Goal: Information Seeking & Learning: Learn about a topic

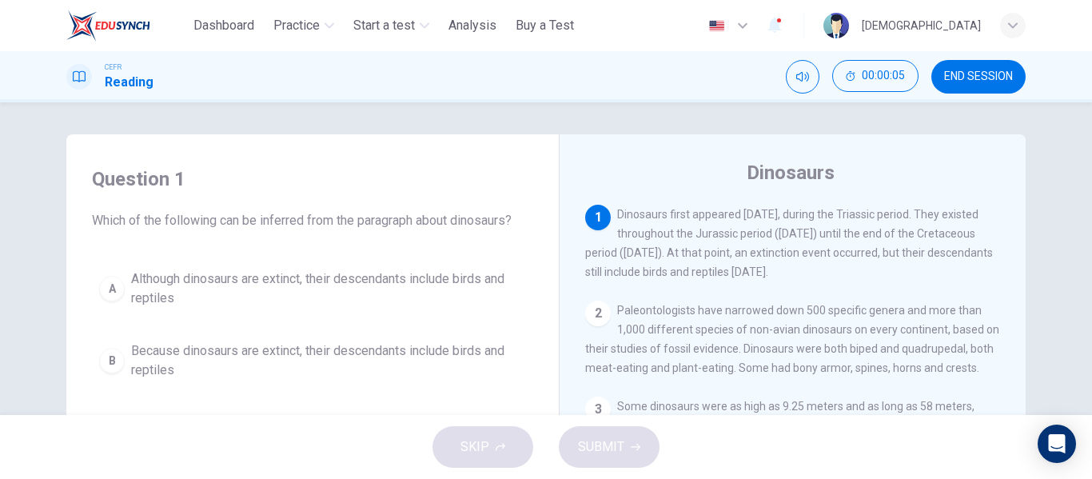
scroll to position [80, 0]
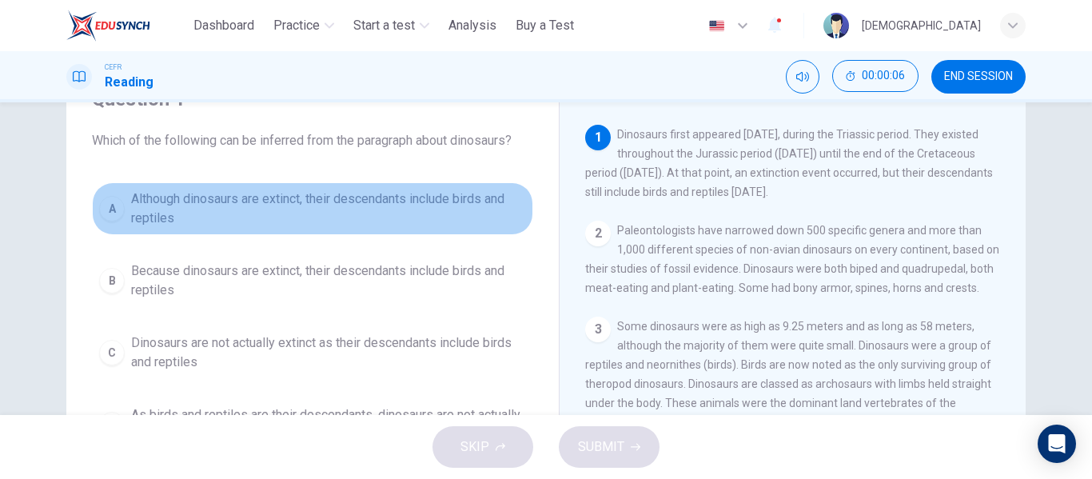
click at [116, 212] on div "A" at bounding box center [112, 209] width 26 height 26
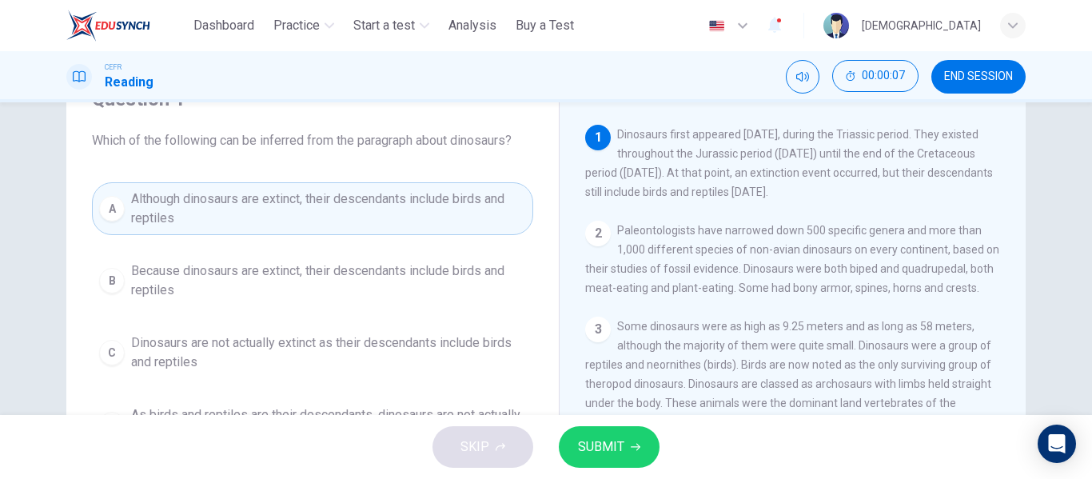
click at [600, 448] on span "SUBMIT" at bounding box center [601, 447] width 46 height 22
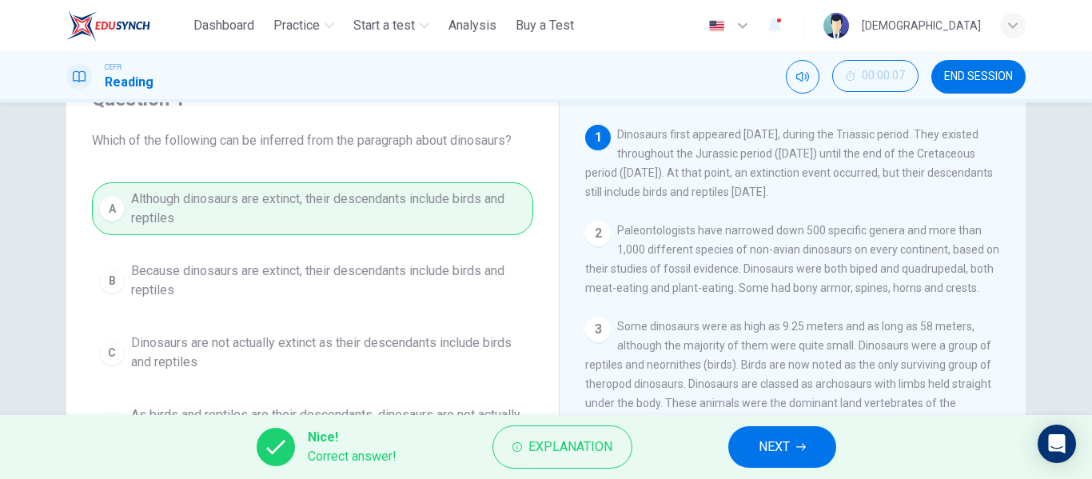
click at [786, 448] on span "NEXT" at bounding box center [774, 447] width 31 height 22
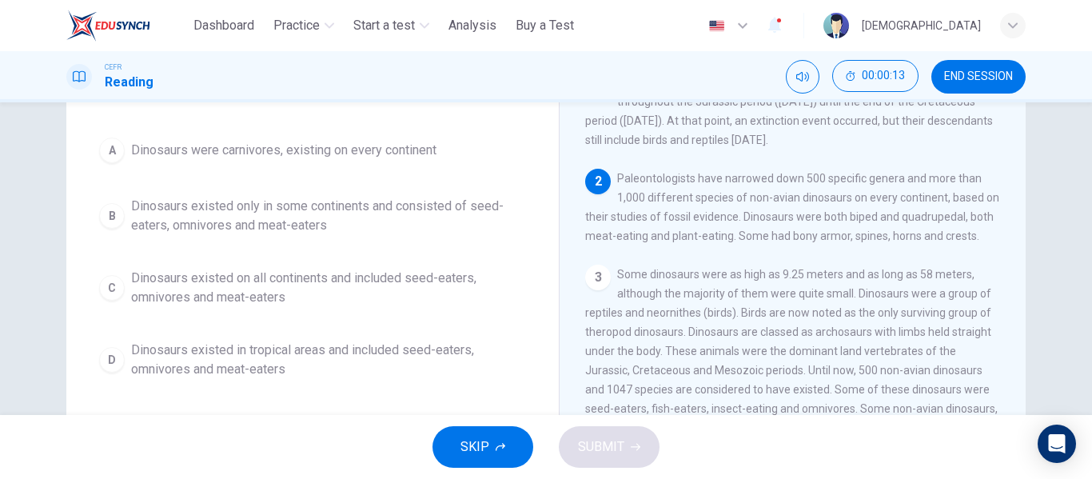
scroll to position [160, 0]
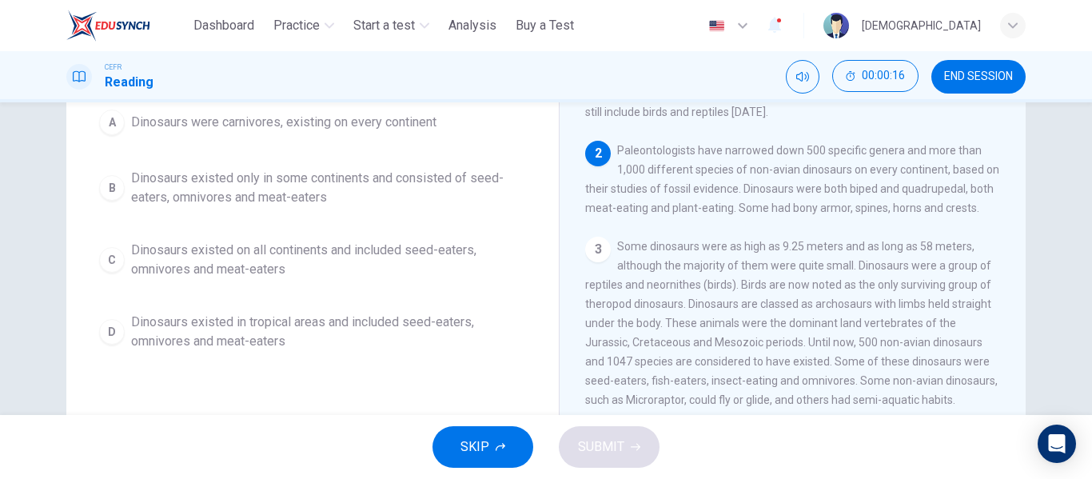
click at [104, 261] on div "C" at bounding box center [112, 260] width 26 height 26
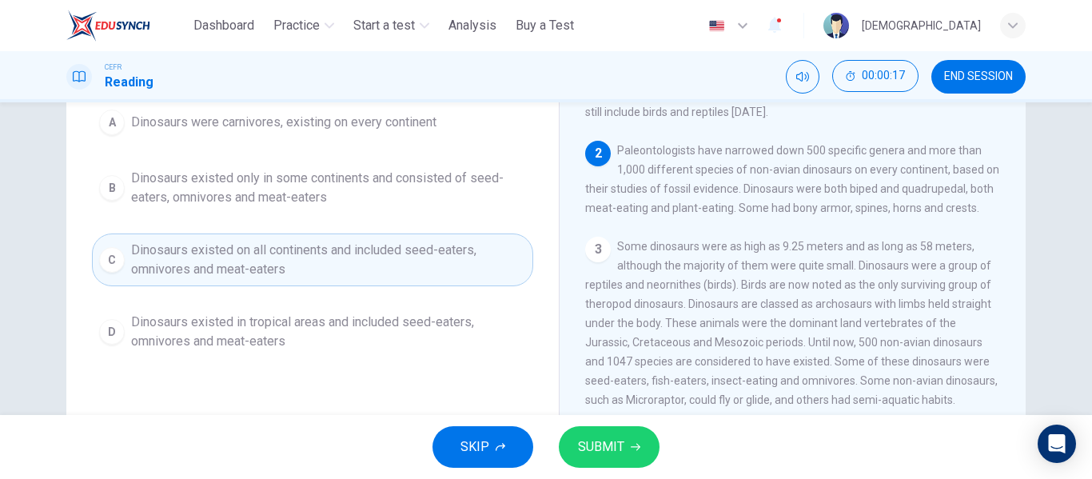
click at [619, 448] on span "SUBMIT" at bounding box center [601, 447] width 46 height 22
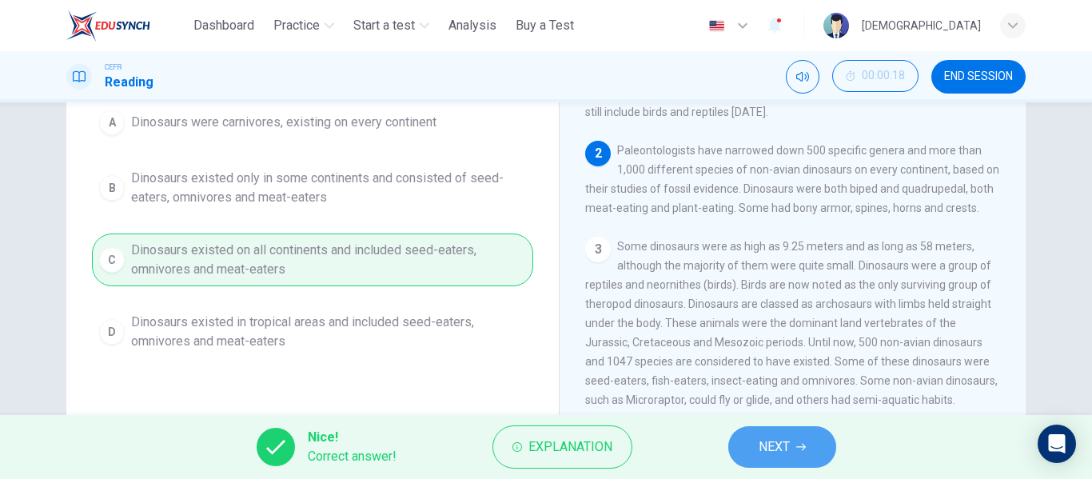
click at [778, 441] on span "NEXT" at bounding box center [774, 447] width 31 height 22
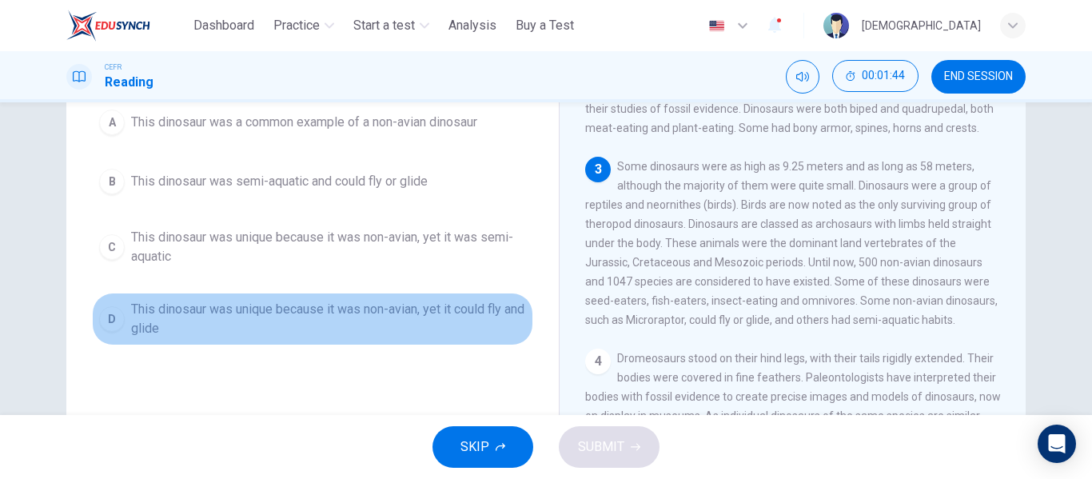
click at [107, 315] on div "D" at bounding box center [112, 319] width 26 height 26
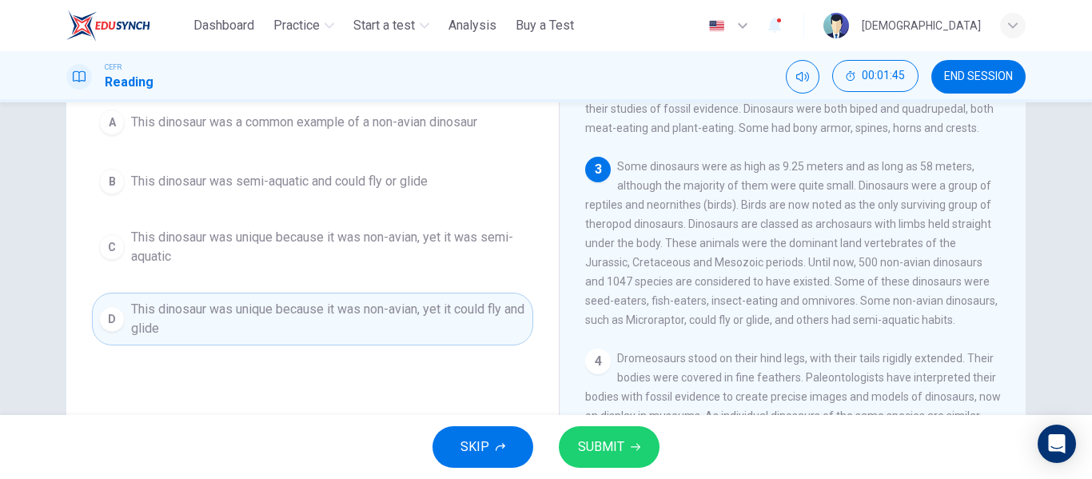
click at [611, 454] on span "SUBMIT" at bounding box center [601, 447] width 46 height 22
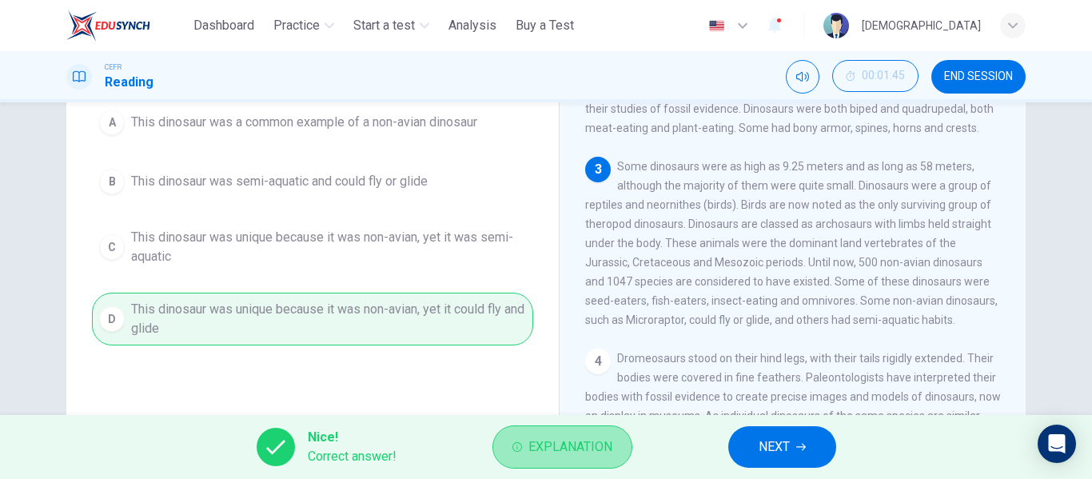
click at [560, 449] on span "Explanation" at bounding box center [570, 447] width 84 height 22
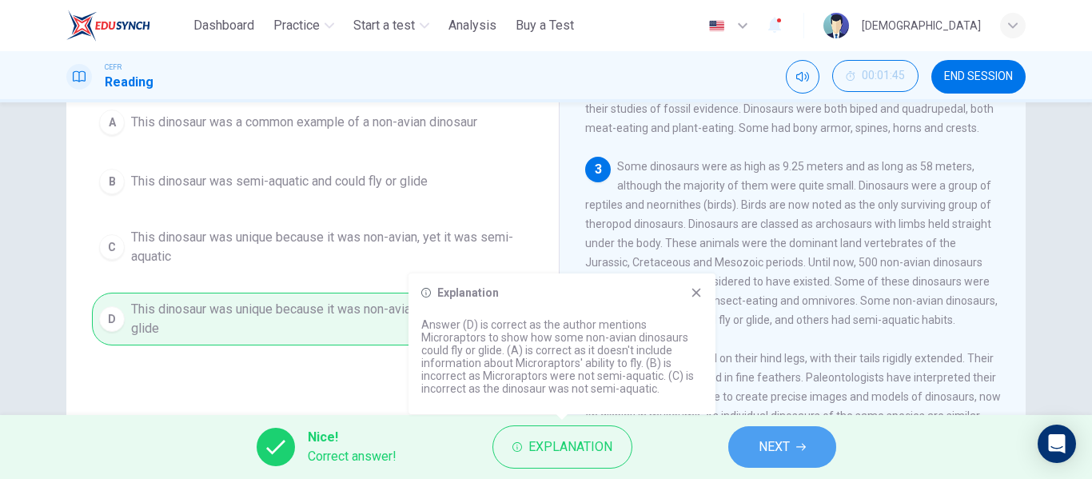
click at [797, 451] on icon "button" at bounding box center [801, 447] width 10 height 10
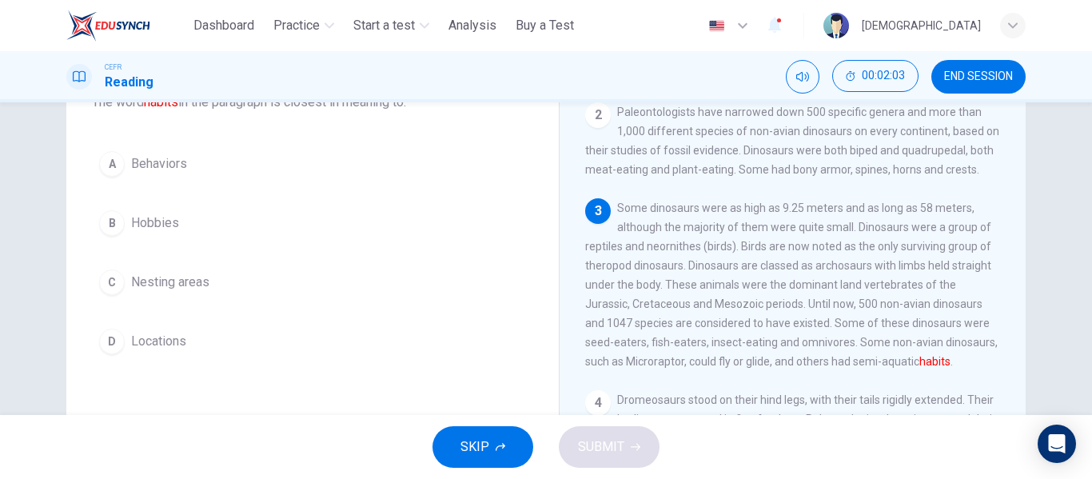
scroll to position [80, 0]
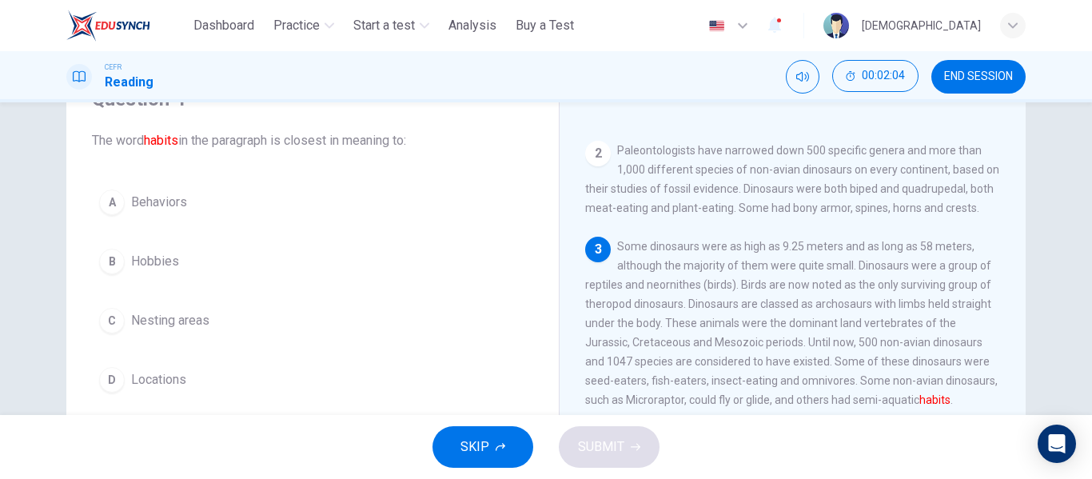
click at [102, 197] on div "A" at bounding box center [112, 202] width 26 height 26
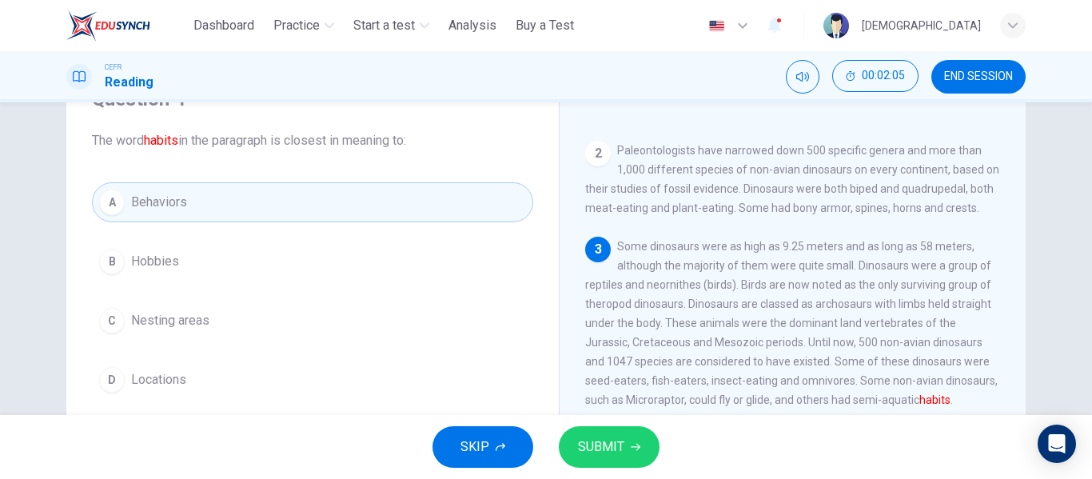
click at [615, 444] on span "SUBMIT" at bounding box center [601, 447] width 46 height 22
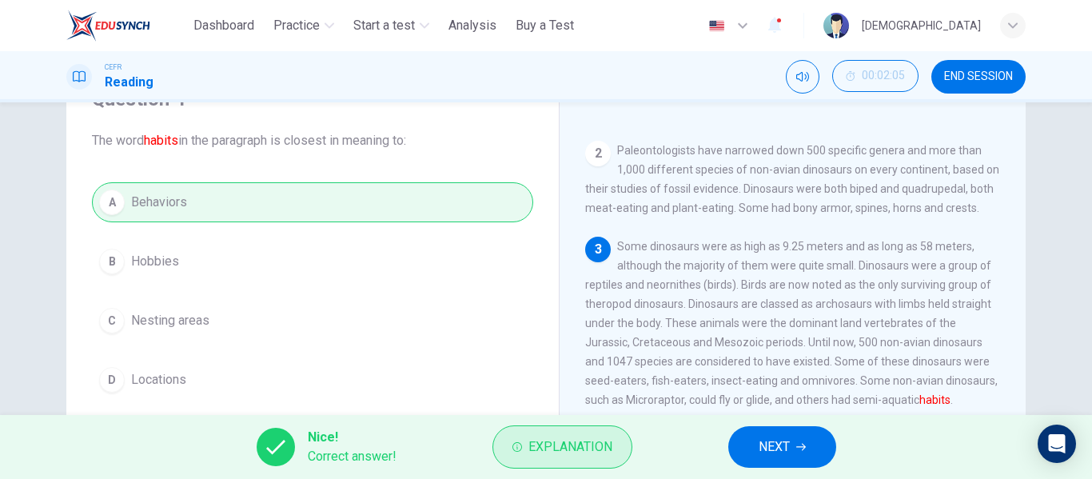
click at [582, 442] on span "Explanation" at bounding box center [570, 447] width 84 height 22
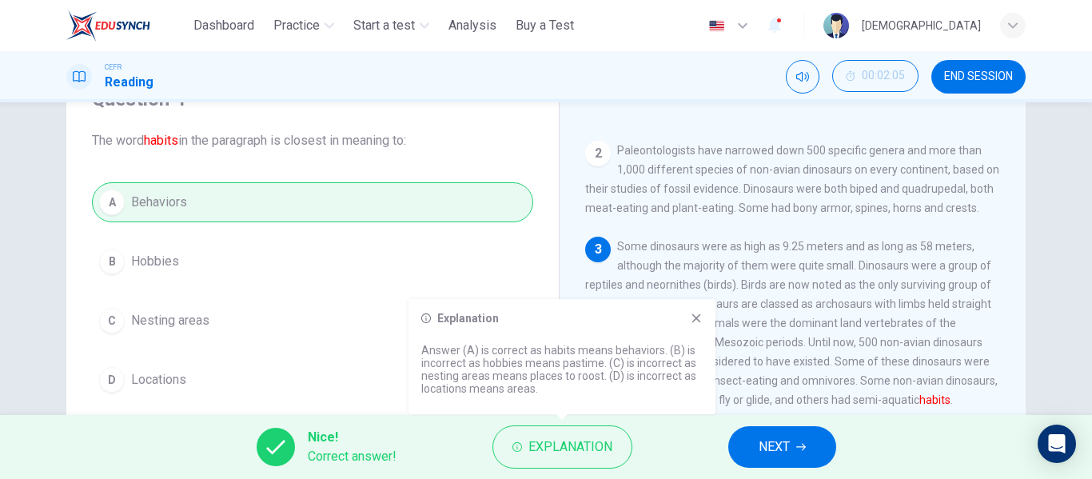
click at [784, 444] on span "NEXT" at bounding box center [774, 447] width 31 height 22
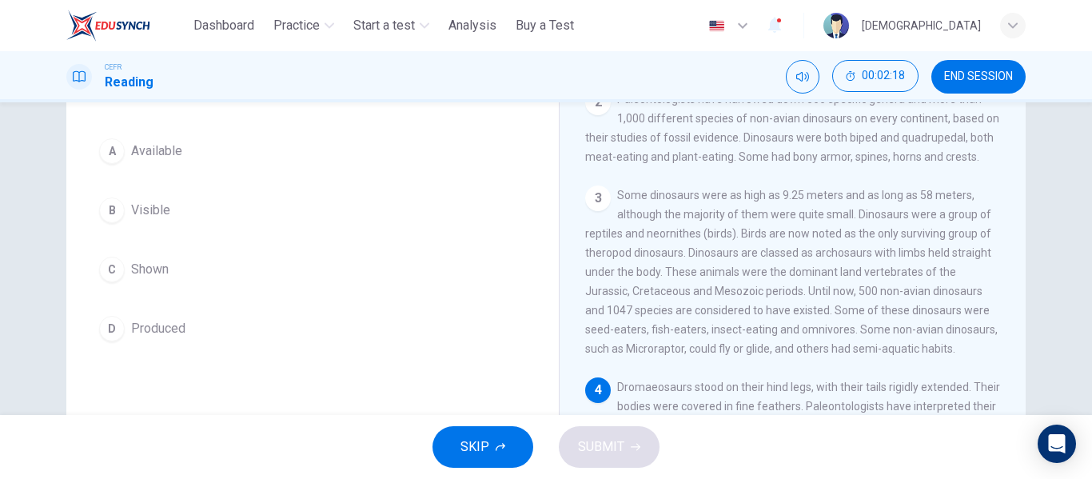
scroll to position [160, 0]
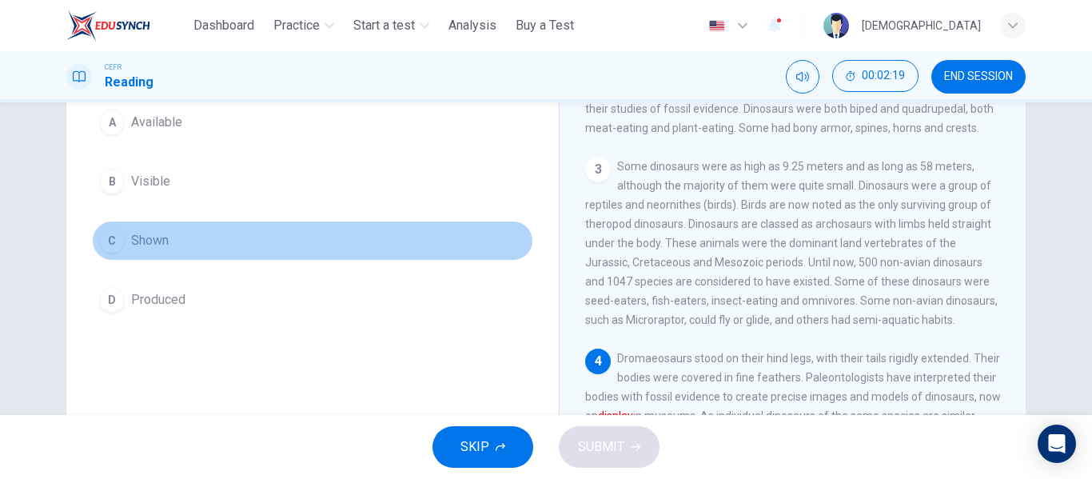
click at [112, 241] on div "C" at bounding box center [112, 241] width 26 height 26
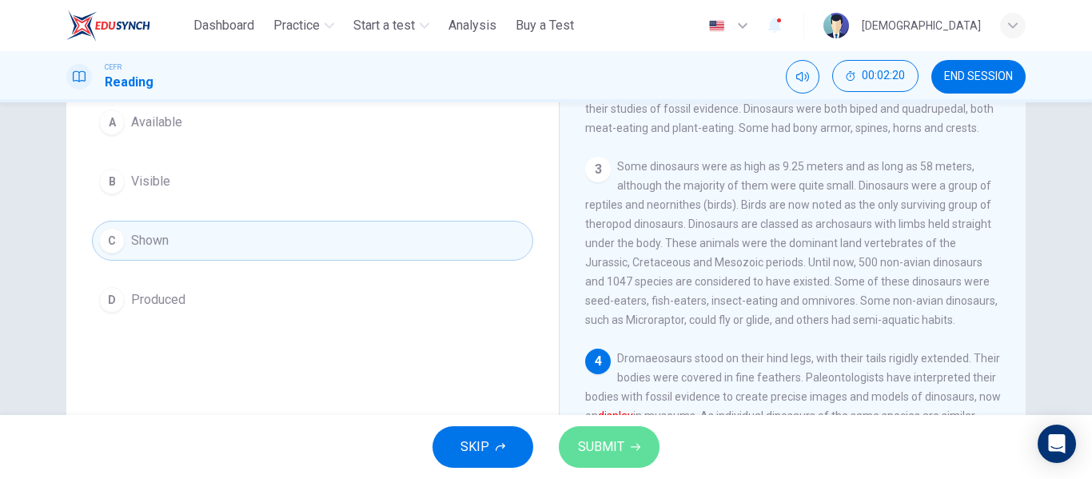
click at [608, 445] on span "SUBMIT" at bounding box center [601, 447] width 46 height 22
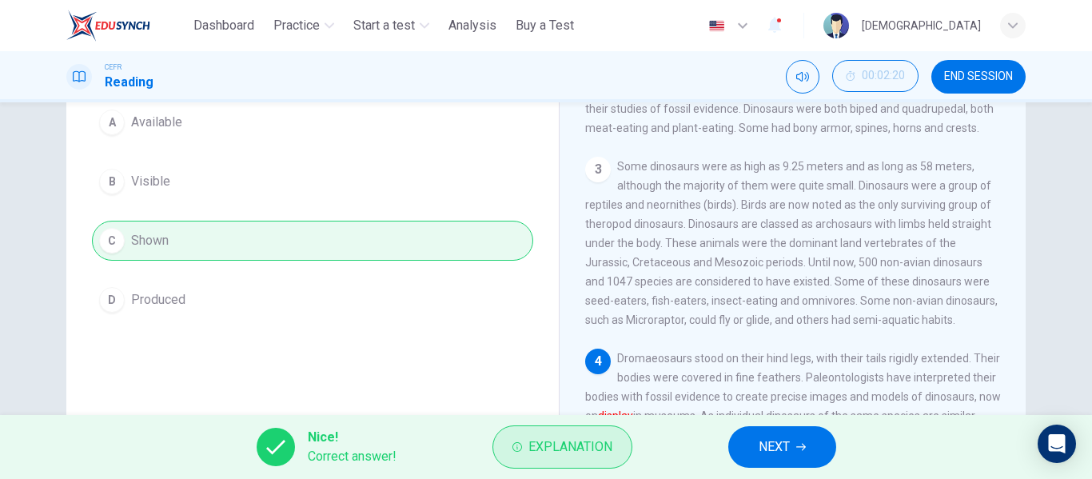
click at [584, 446] on span "Explanation" at bounding box center [570, 447] width 84 height 22
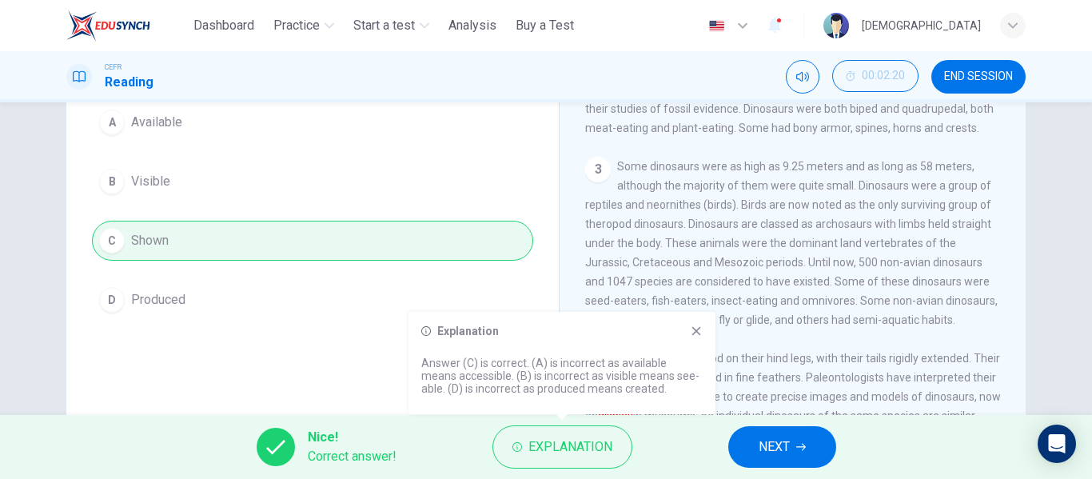
click at [795, 454] on button "NEXT" at bounding box center [782, 447] width 108 height 42
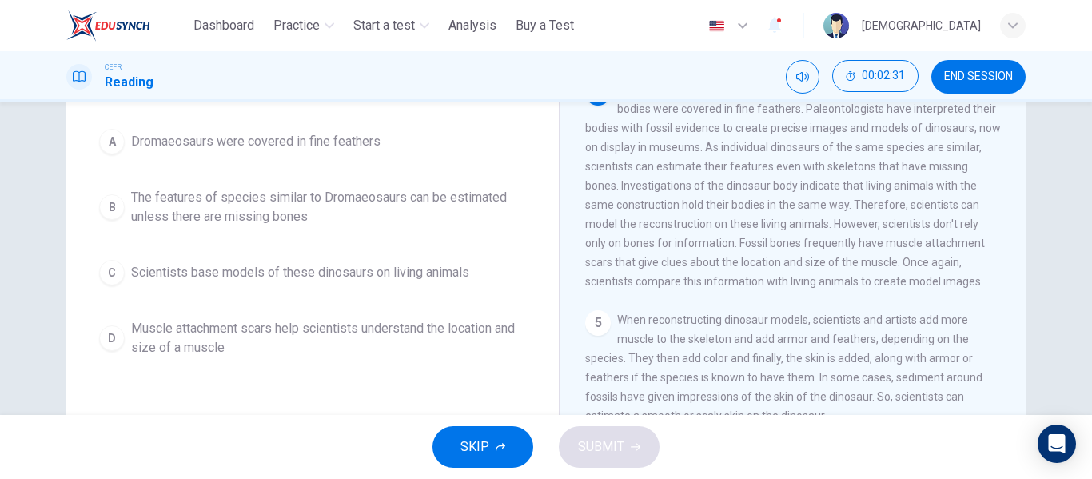
scroll to position [320, 0]
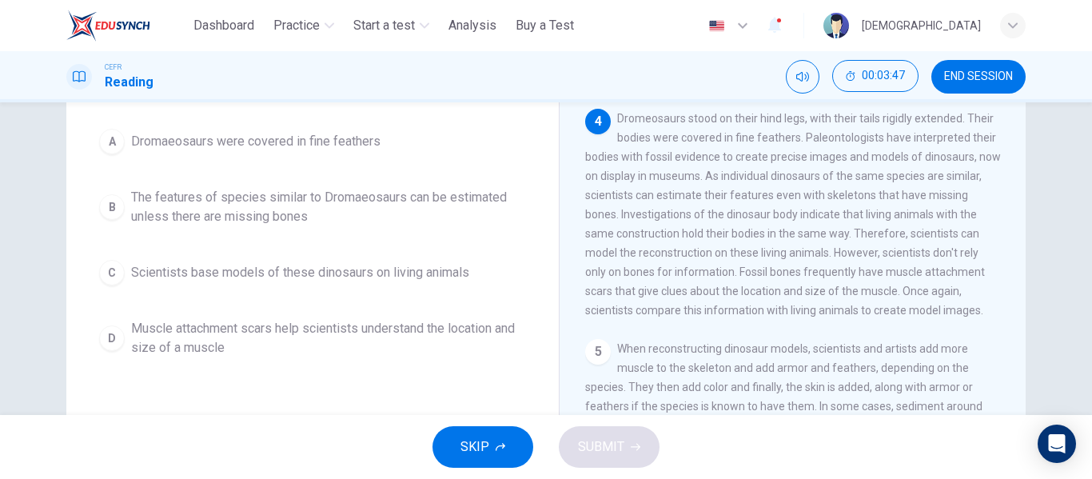
click at [108, 210] on div "B" at bounding box center [112, 207] width 26 height 26
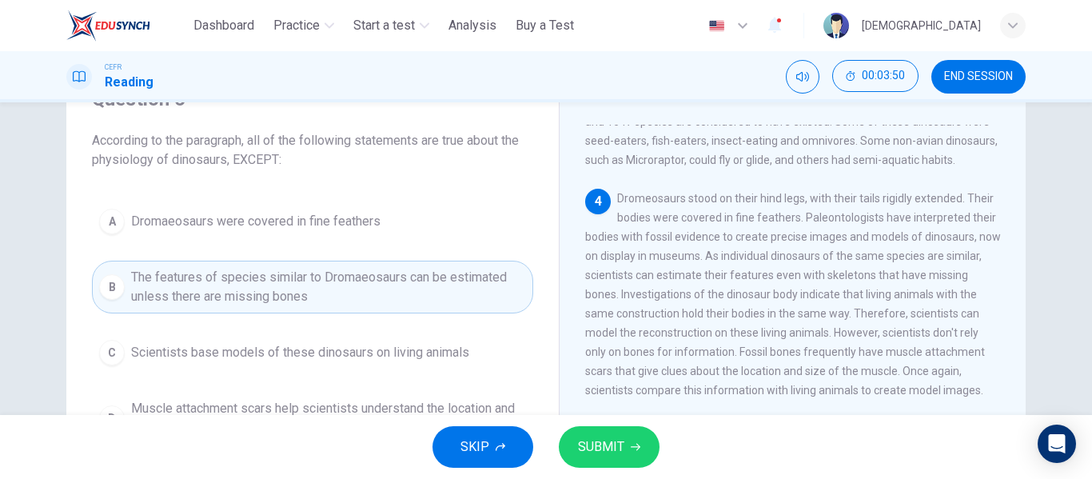
scroll to position [160, 0]
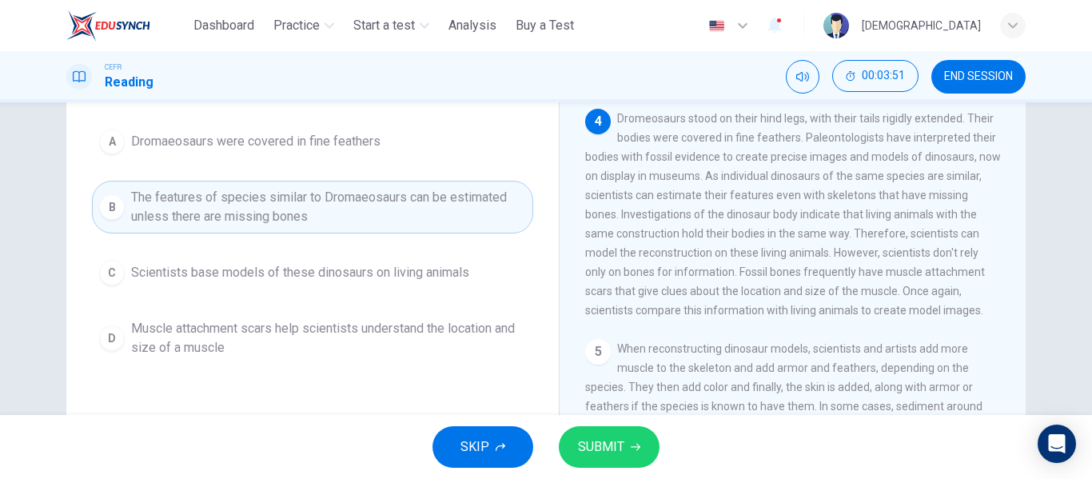
click at [621, 438] on span "SUBMIT" at bounding box center [601, 447] width 46 height 22
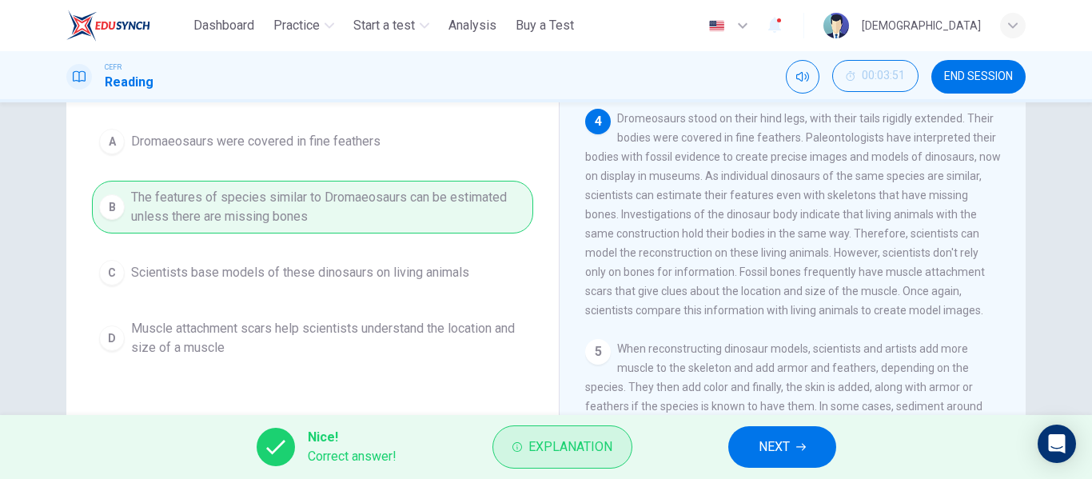
click at [581, 448] on span "Explanation" at bounding box center [570, 447] width 84 height 22
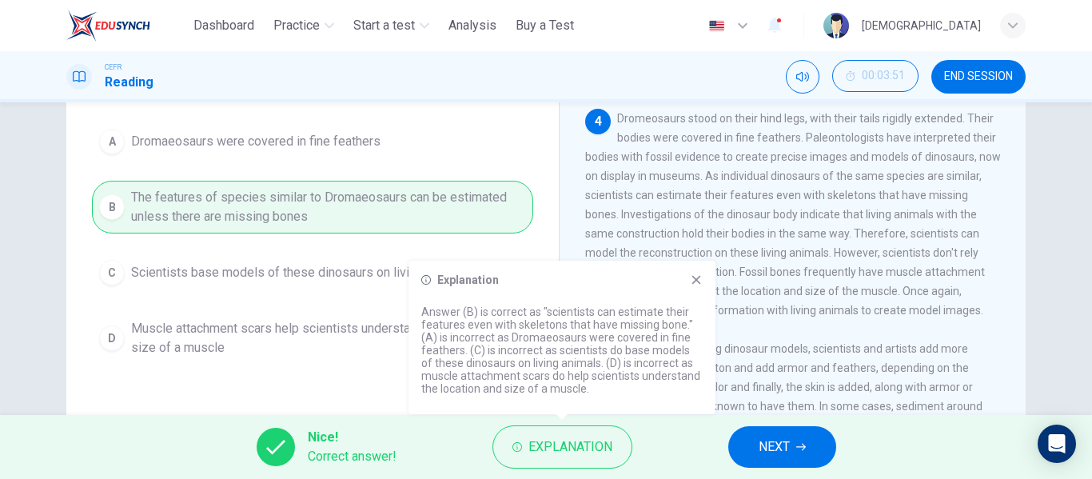
click at [792, 447] on button "NEXT" at bounding box center [782, 447] width 108 height 42
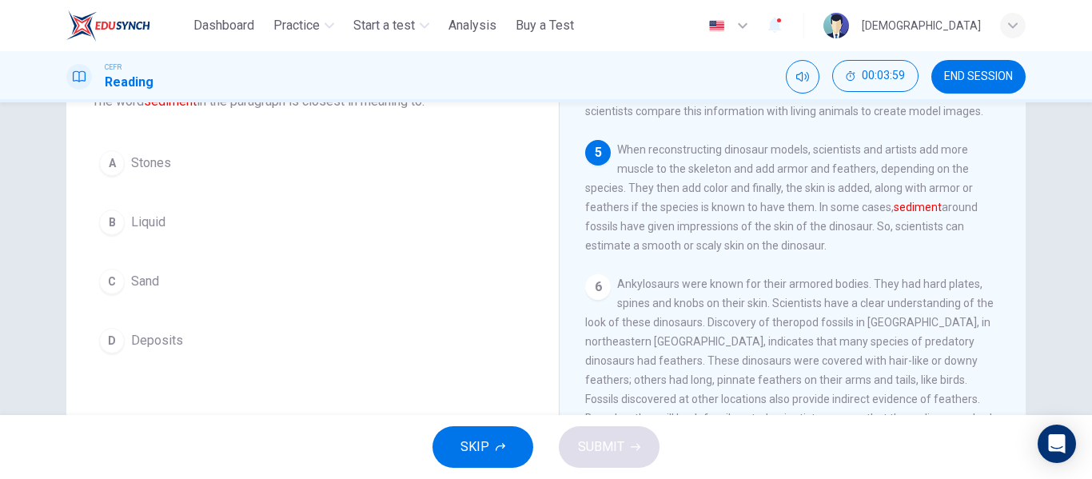
scroll to position [80, 0]
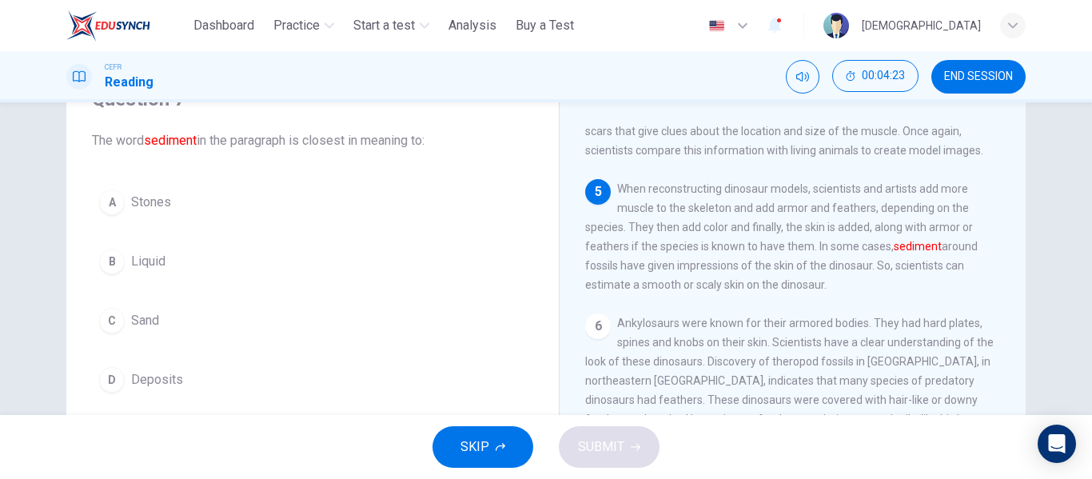
click at [110, 320] on div "C" at bounding box center [112, 321] width 26 height 26
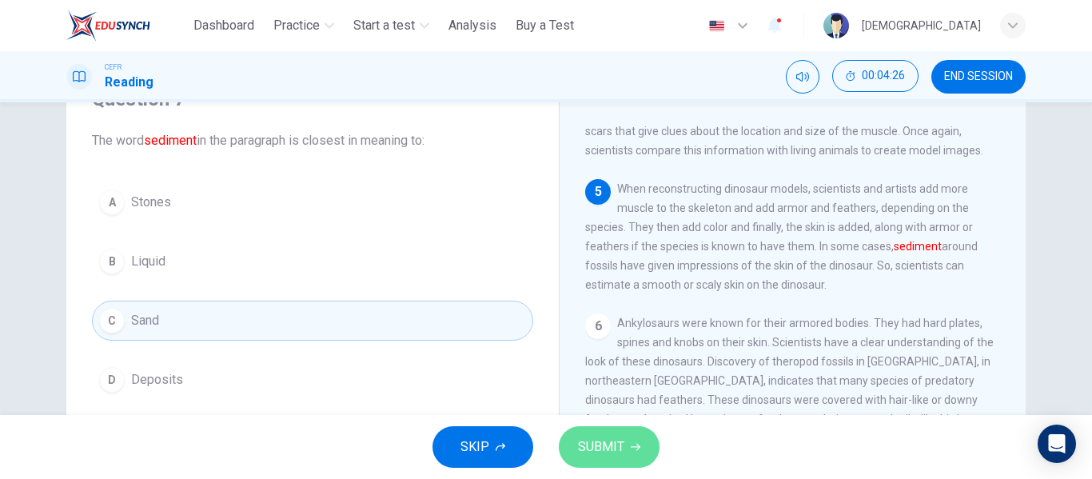
click at [627, 433] on button "SUBMIT" at bounding box center [609, 447] width 101 height 42
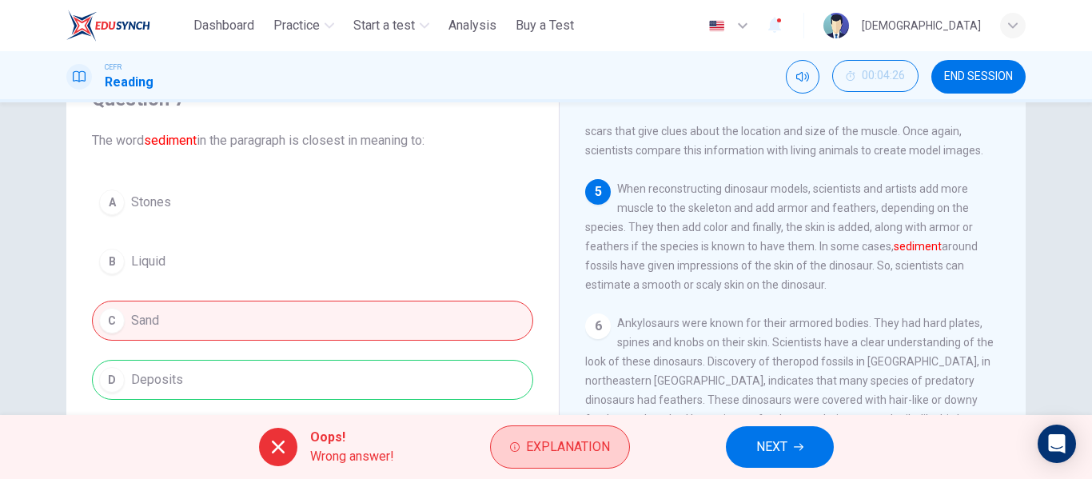
click at [548, 440] on span "Explanation" at bounding box center [568, 447] width 84 height 22
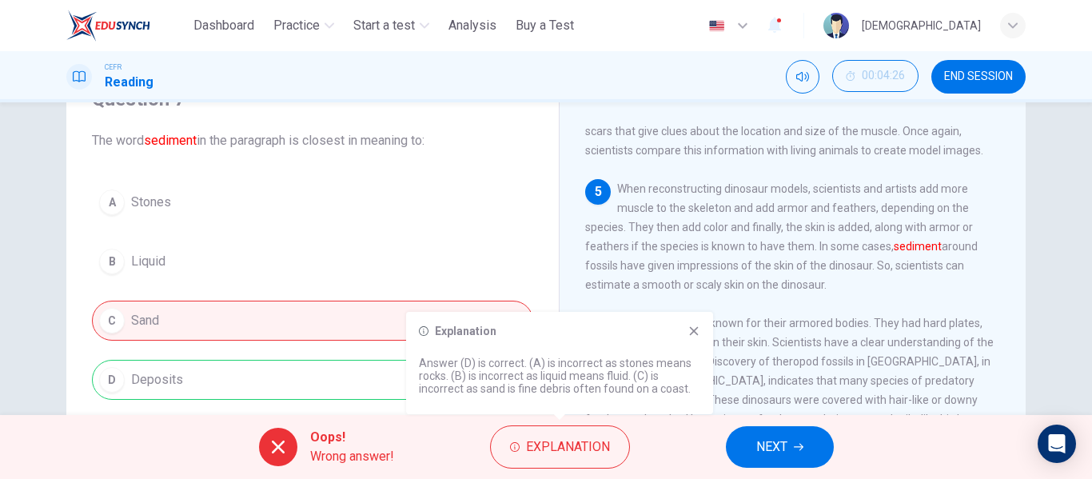
click at [802, 444] on icon "button" at bounding box center [799, 447] width 10 height 10
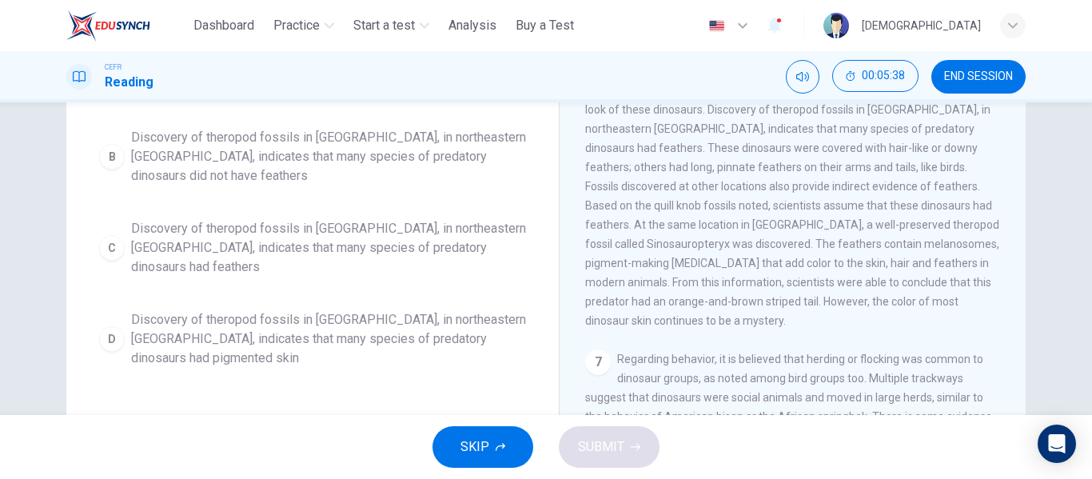
scroll to position [227, 0]
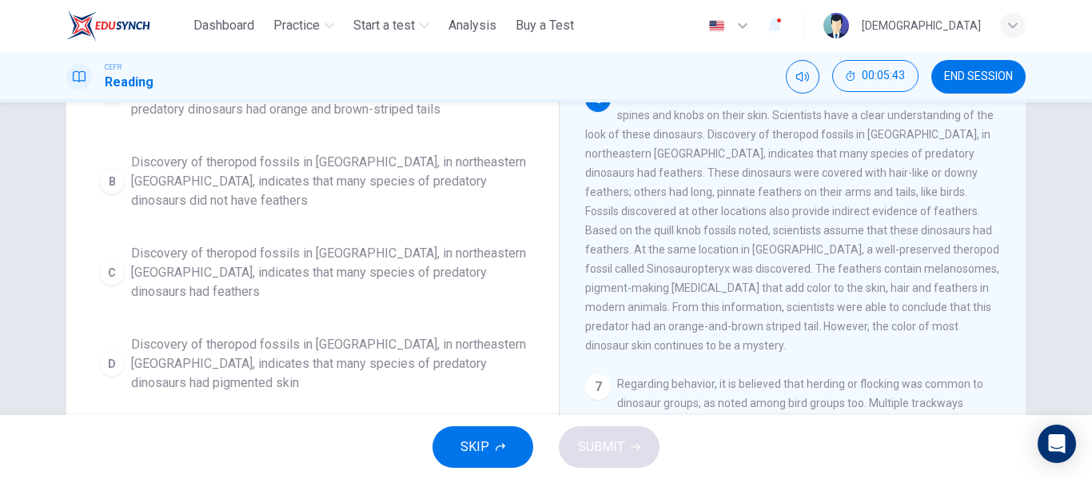
click at [110, 260] on div "C" at bounding box center [112, 273] width 26 height 26
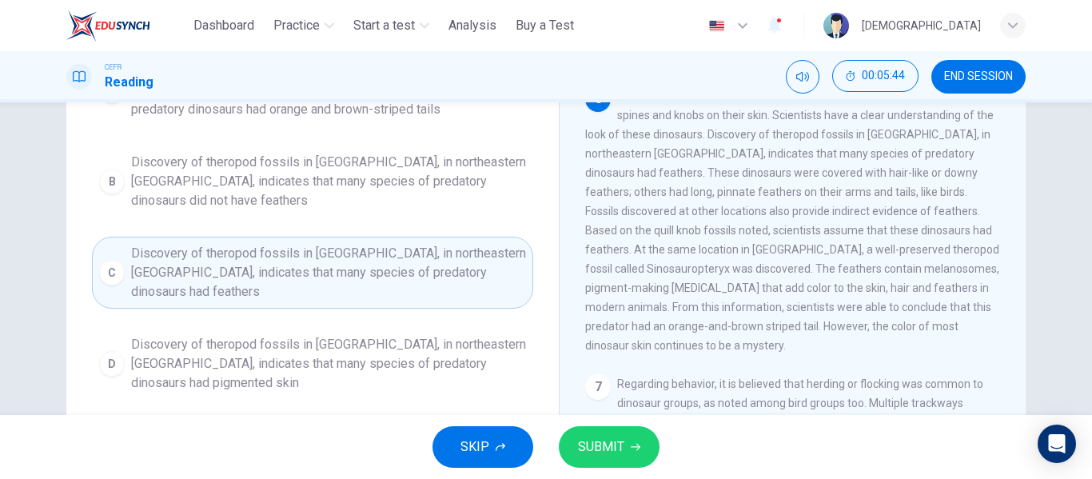
click at [589, 438] on span "SUBMIT" at bounding box center [601, 447] width 46 height 22
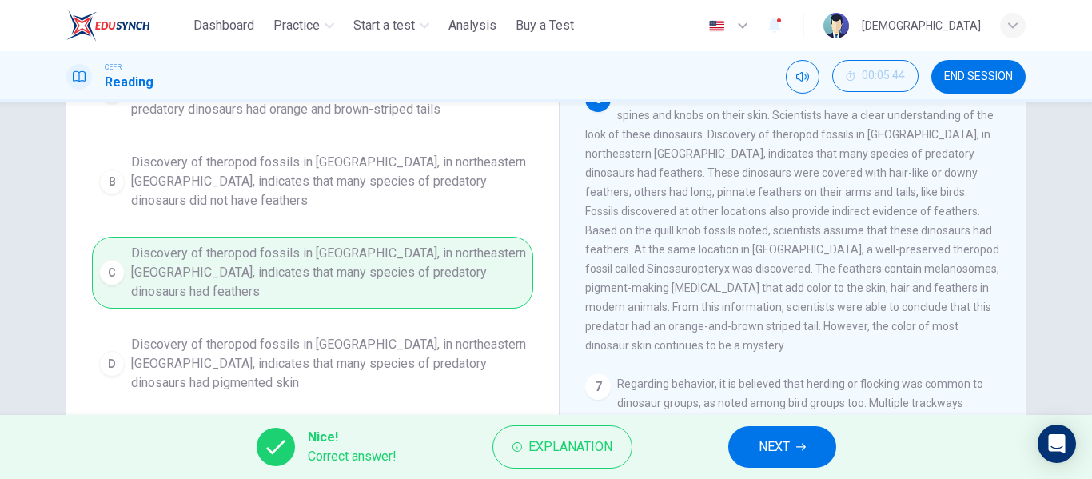
click at [767, 453] on span "NEXT" at bounding box center [774, 447] width 31 height 22
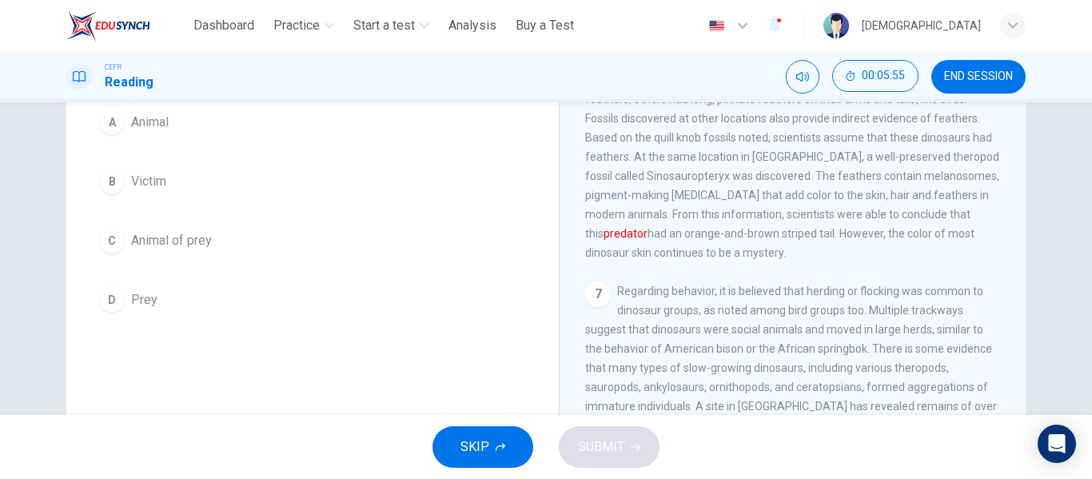
scroll to position [80, 0]
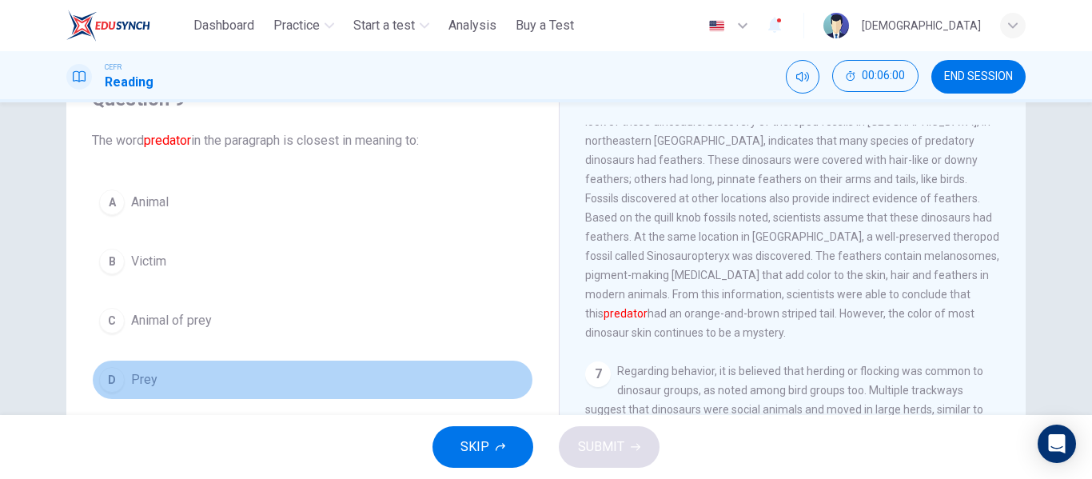
click at [99, 383] on div "D" at bounding box center [112, 380] width 26 height 26
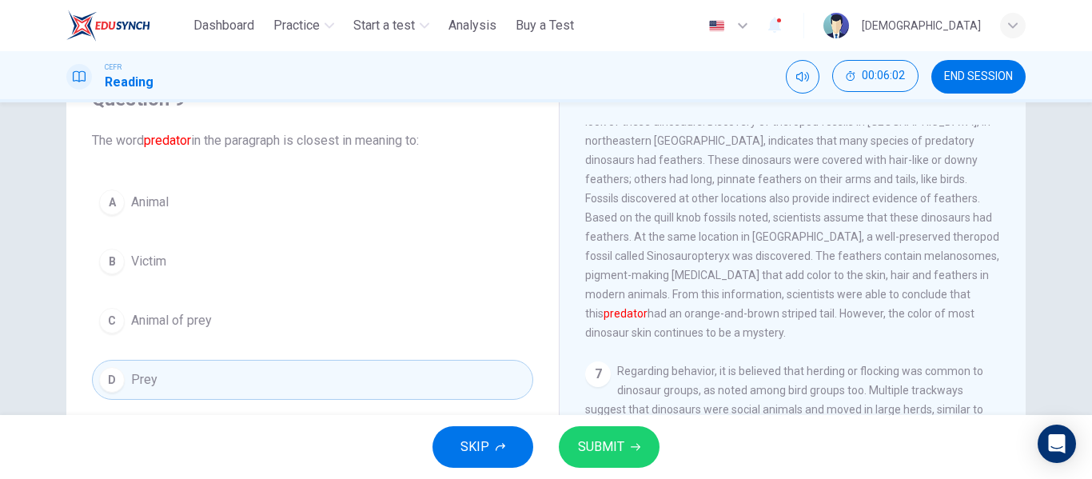
click at [596, 446] on span "SUBMIT" at bounding box center [601, 447] width 46 height 22
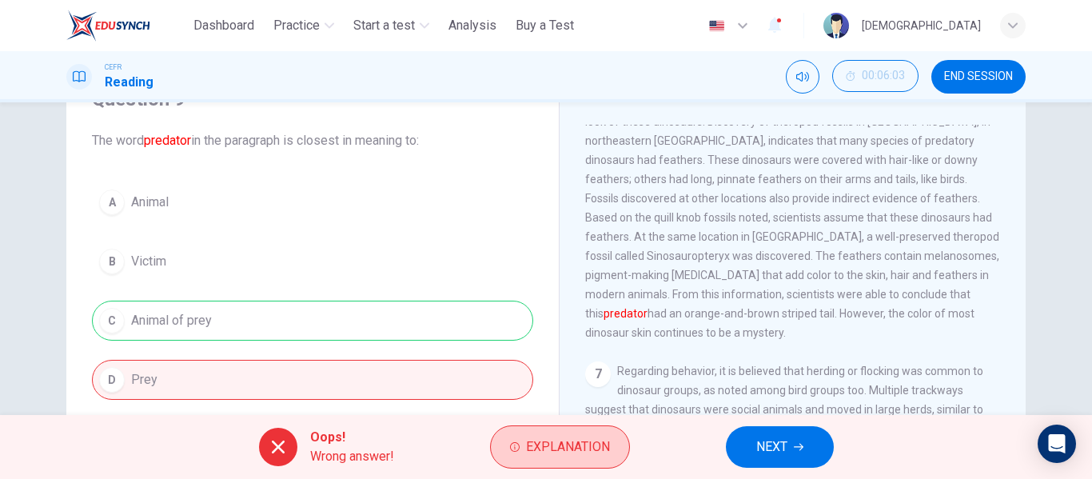
click at [570, 446] on span "Explanation" at bounding box center [568, 447] width 84 height 22
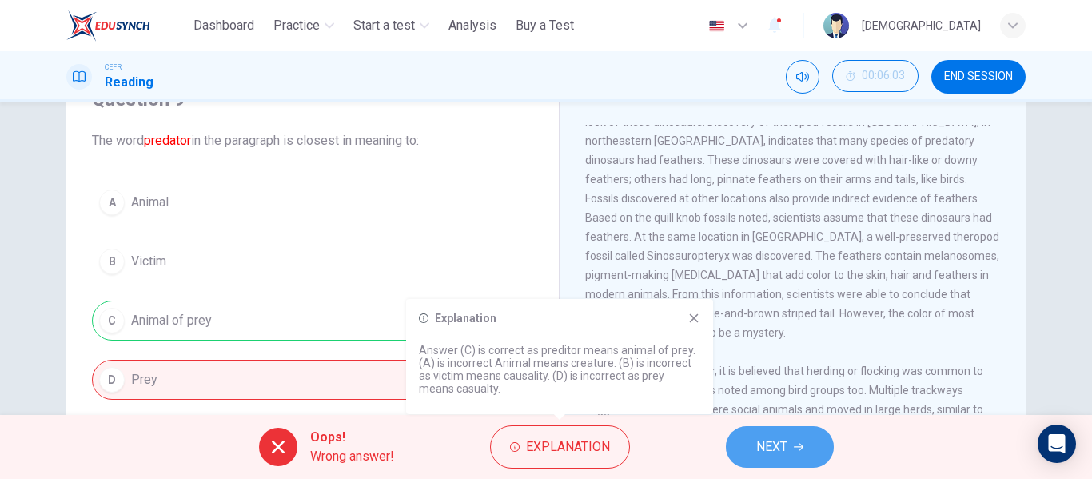
click at [761, 444] on span "NEXT" at bounding box center [771, 447] width 31 height 22
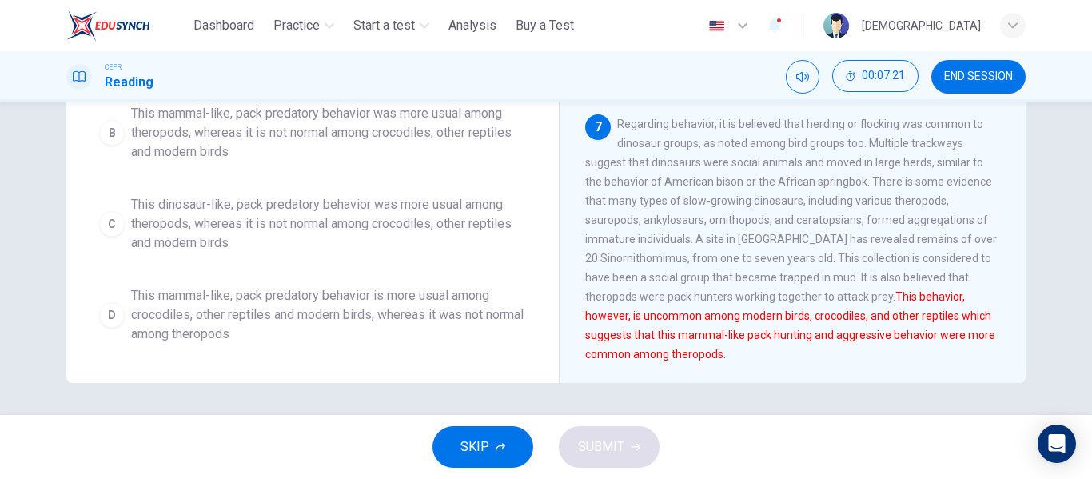
scroll to position [0, 0]
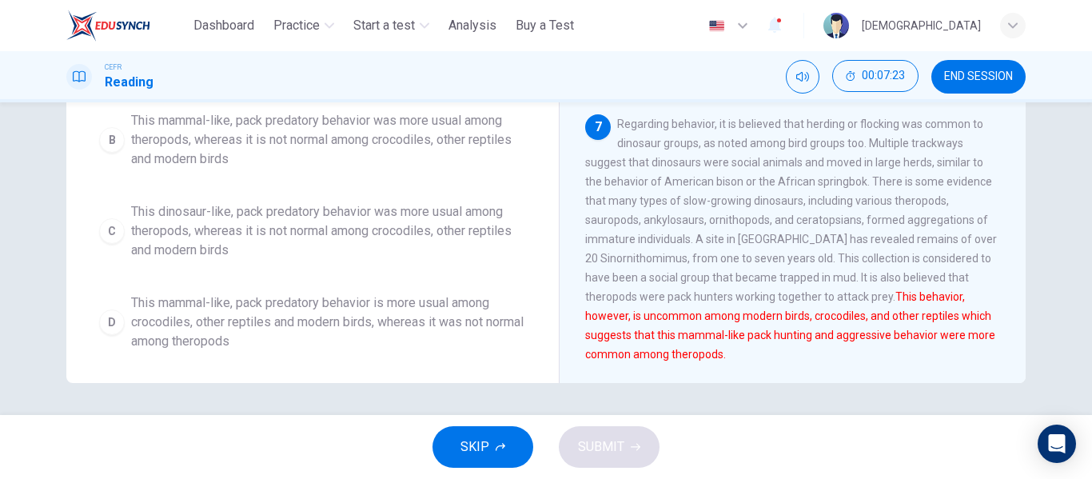
click at [106, 153] on div "B" at bounding box center [112, 140] width 26 height 26
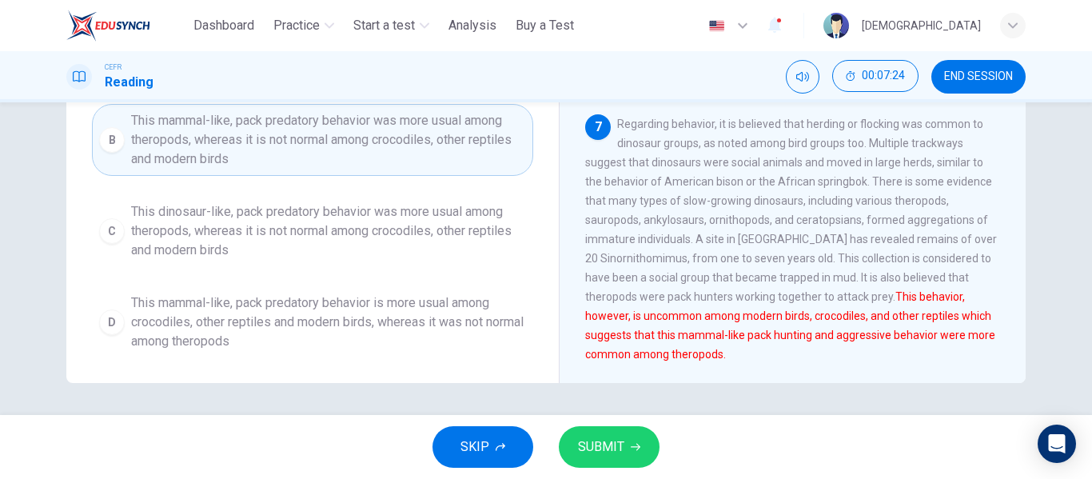
click at [620, 448] on span "SUBMIT" at bounding box center [601, 447] width 46 height 22
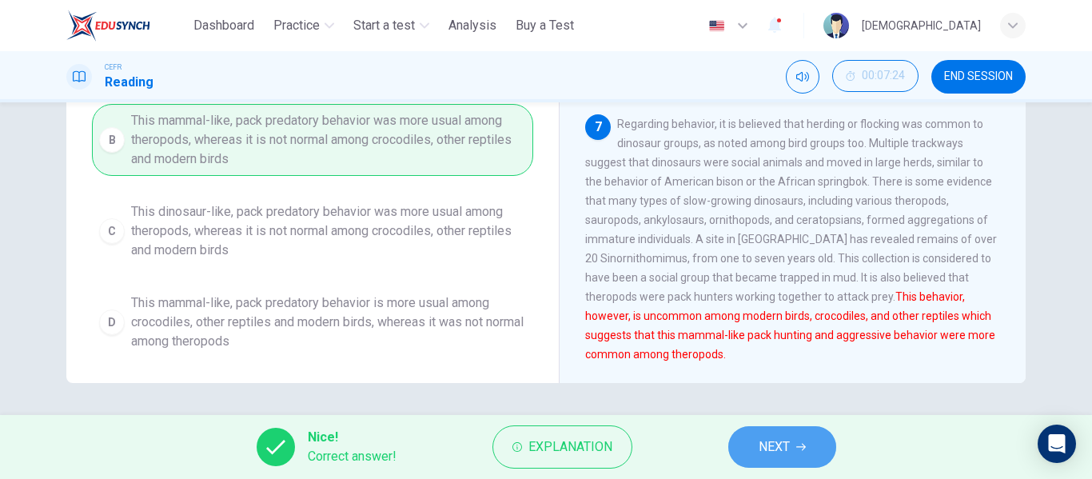
click at [814, 460] on button "NEXT" at bounding box center [782, 447] width 108 height 42
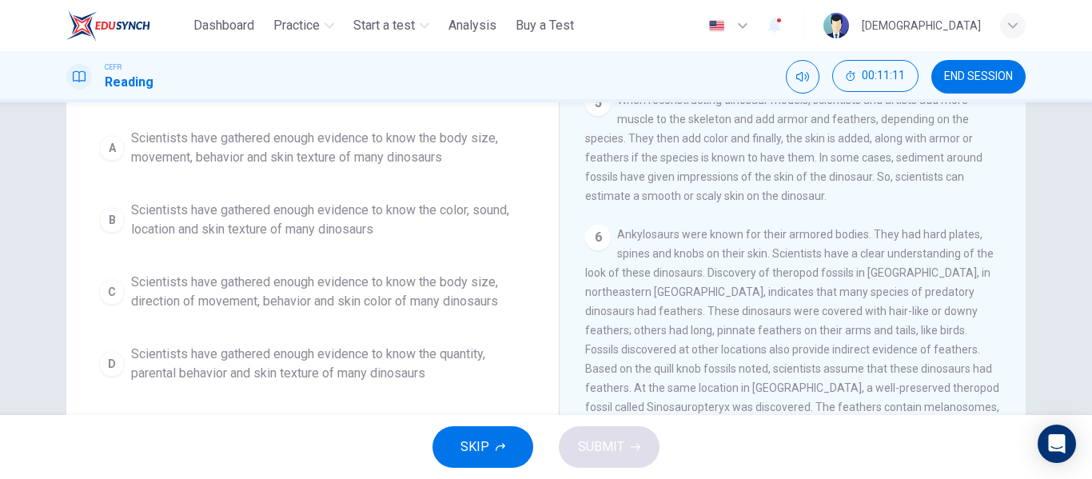
scroll to position [648, 0]
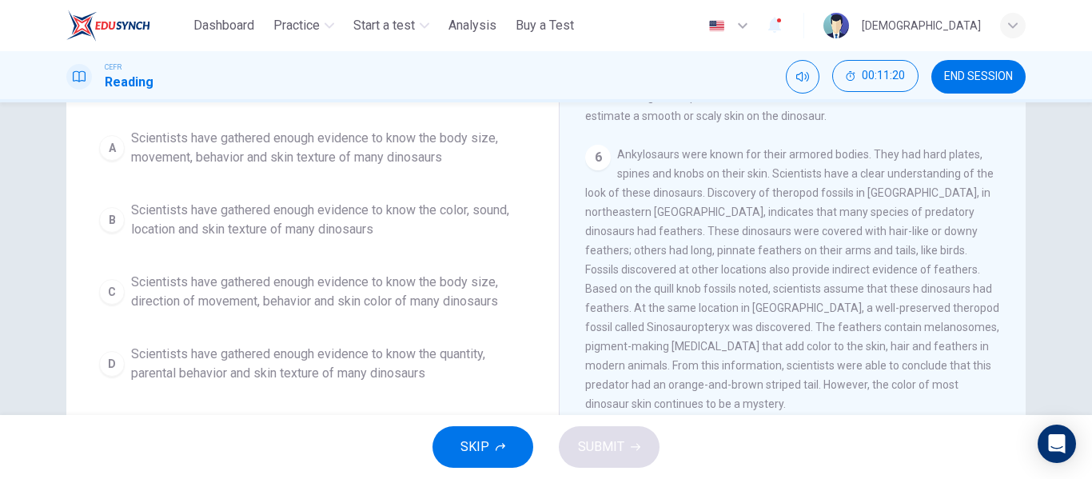
click at [99, 144] on div "A" at bounding box center [112, 148] width 26 height 26
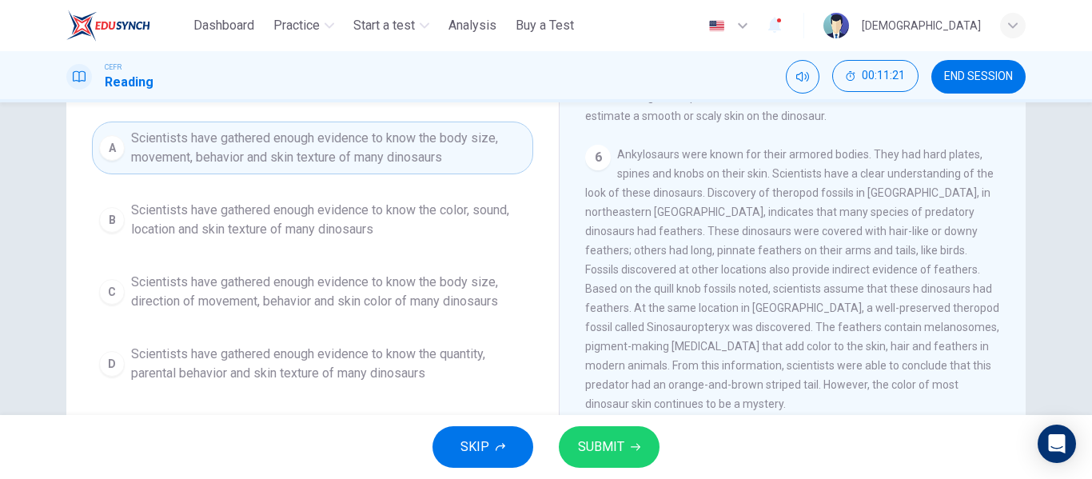
click at [636, 454] on button "SUBMIT" at bounding box center [609, 447] width 101 height 42
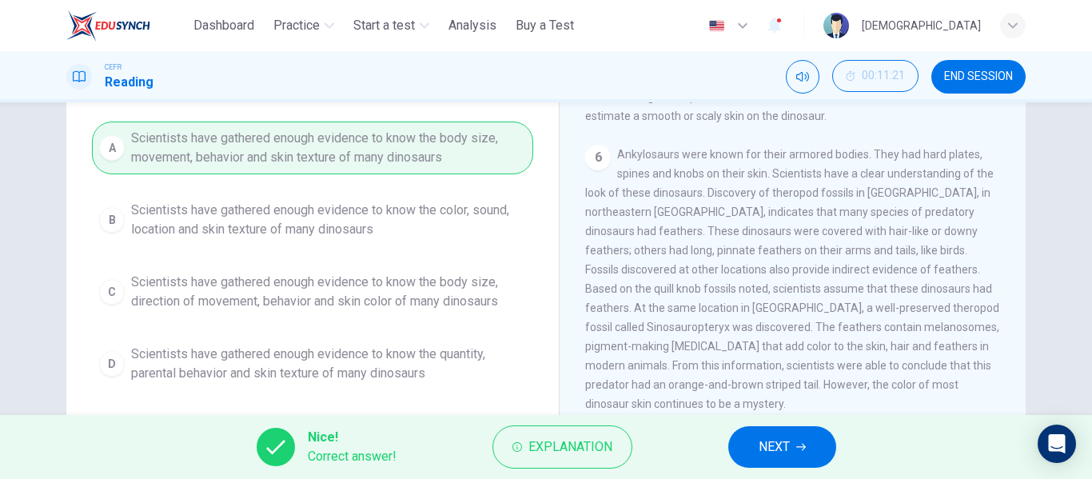
click at [767, 454] on span "NEXT" at bounding box center [774, 447] width 31 height 22
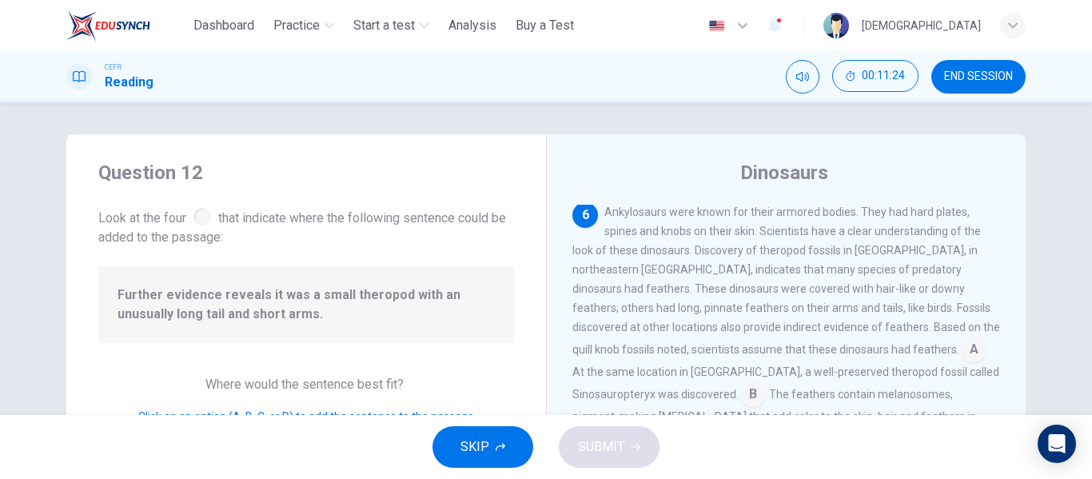
scroll to position [80, 0]
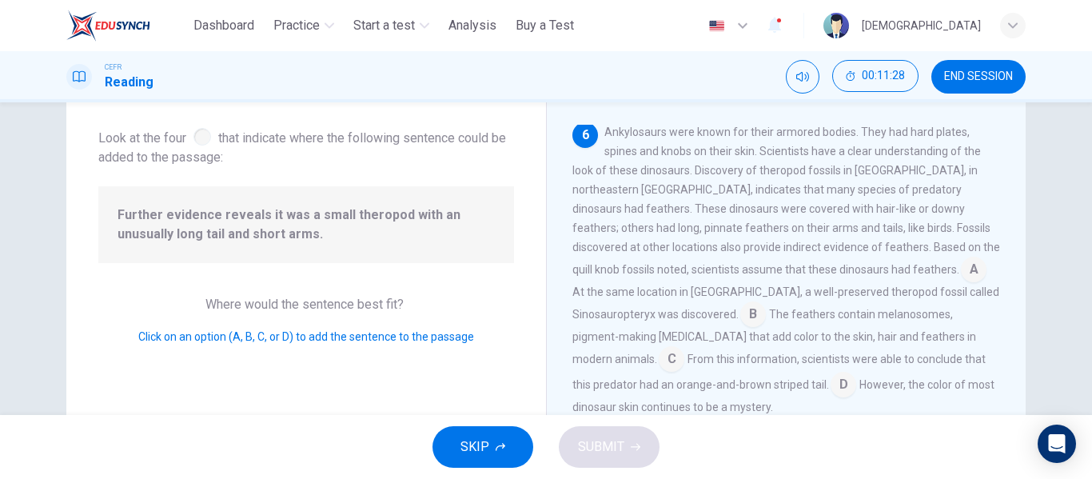
click at [277, 241] on span "Further evidence reveals it was a small theropod with an unusually long tail an…" at bounding box center [305, 224] width 377 height 38
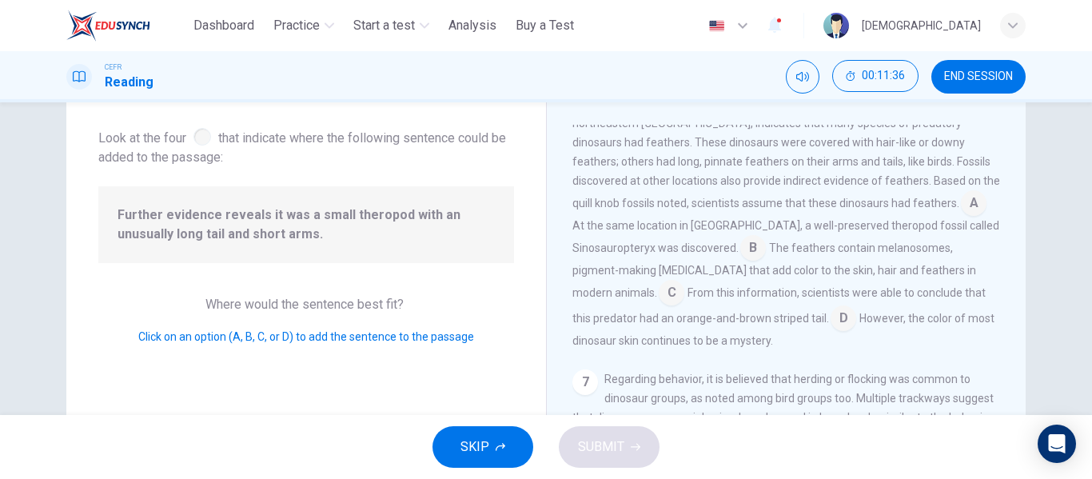
scroll to position [789, 0]
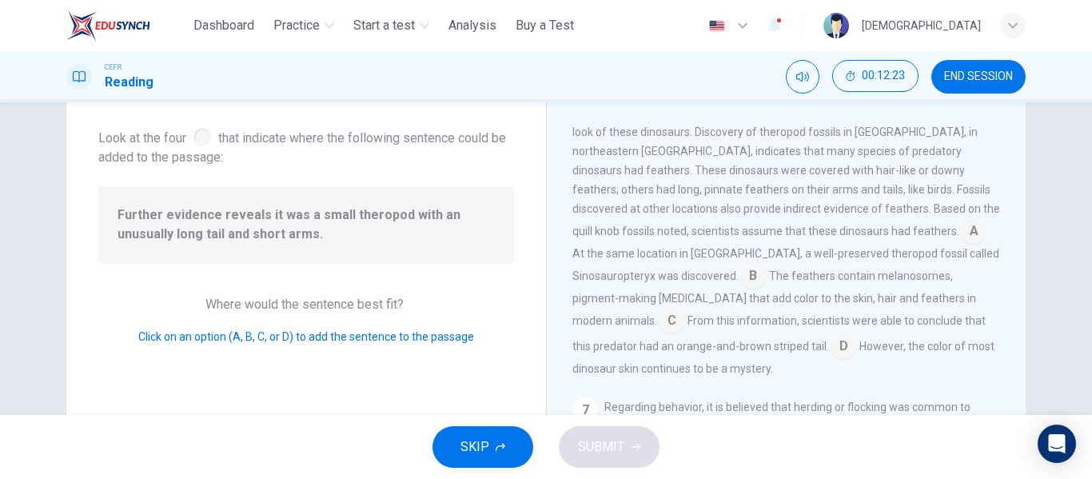
click at [961, 245] on input at bounding box center [974, 233] width 26 height 26
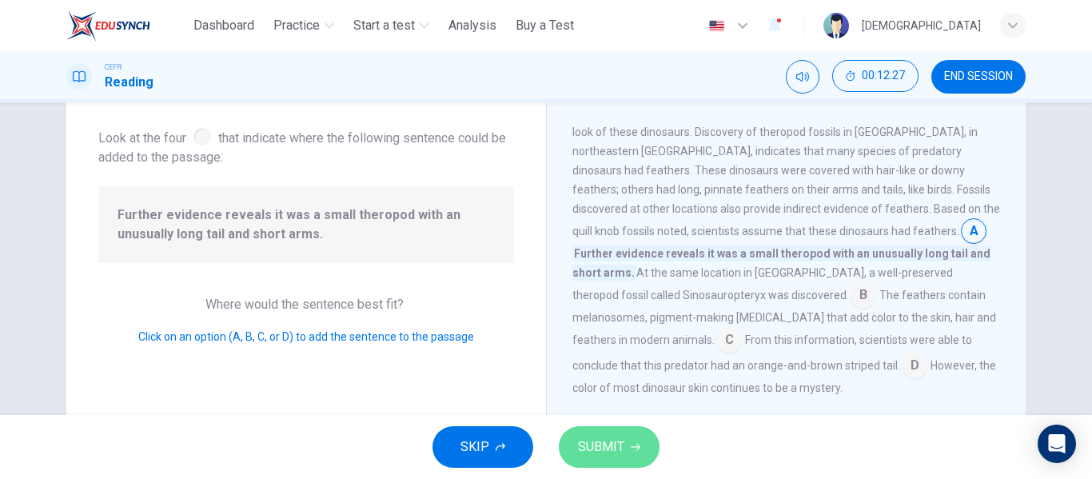
click at [616, 444] on span "SUBMIT" at bounding box center [601, 447] width 46 height 22
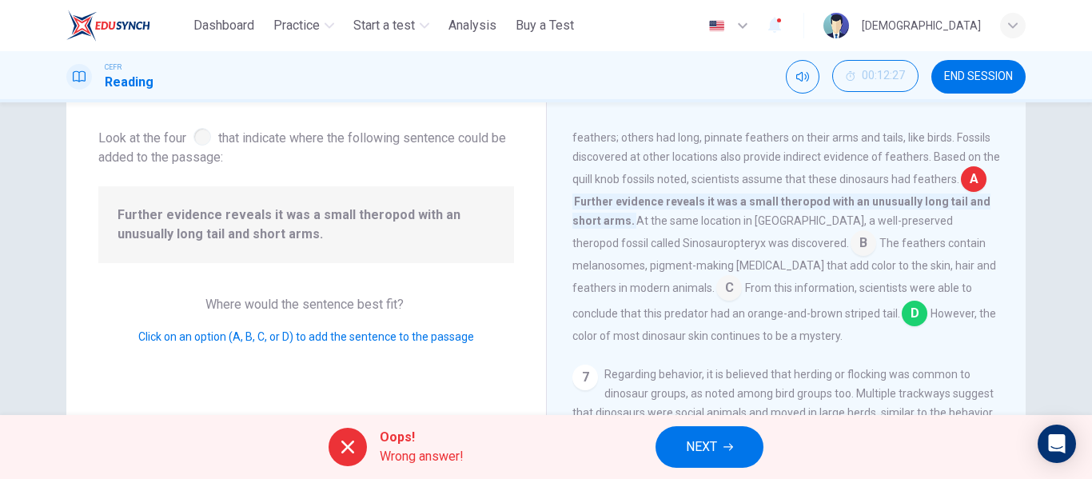
scroll to position [869, 0]
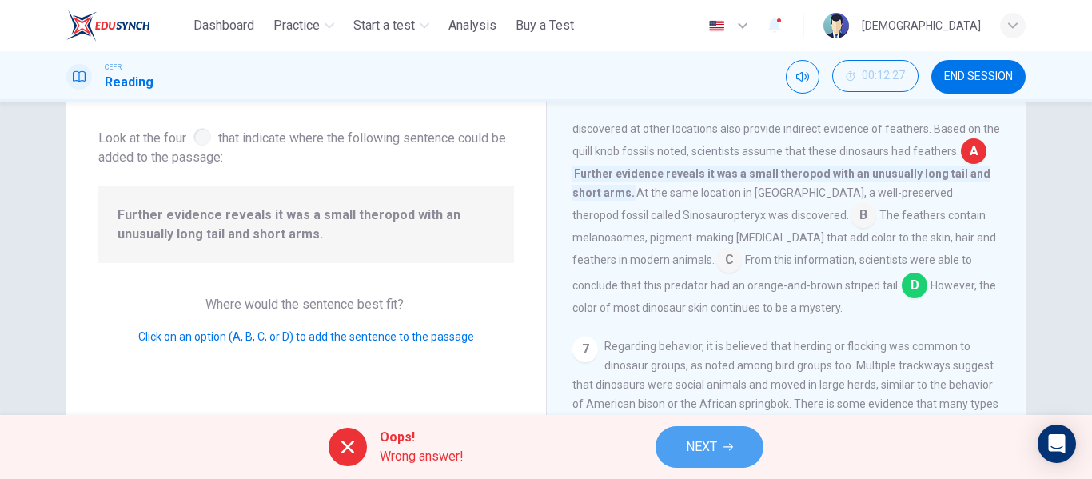
click at [707, 449] on span "NEXT" at bounding box center [701, 447] width 31 height 22
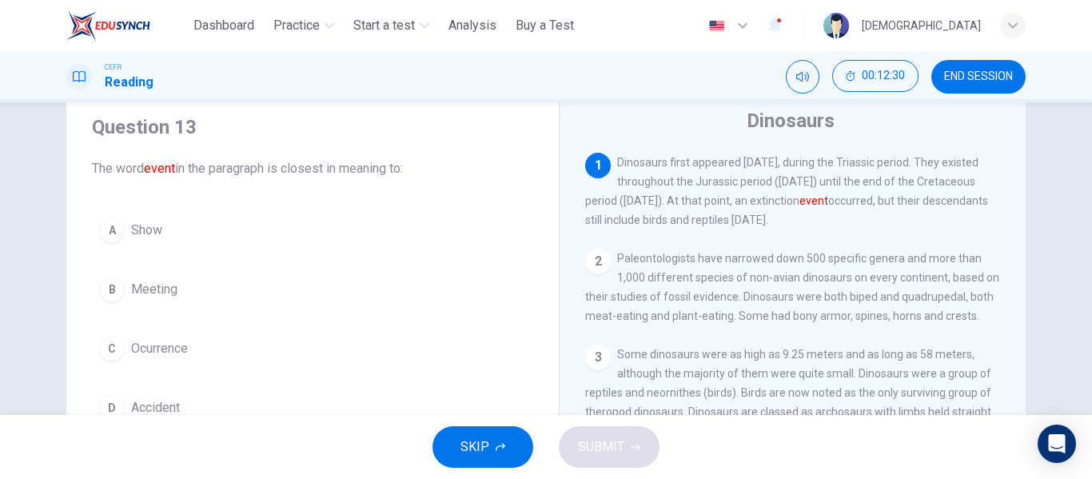
scroll to position [80, 0]
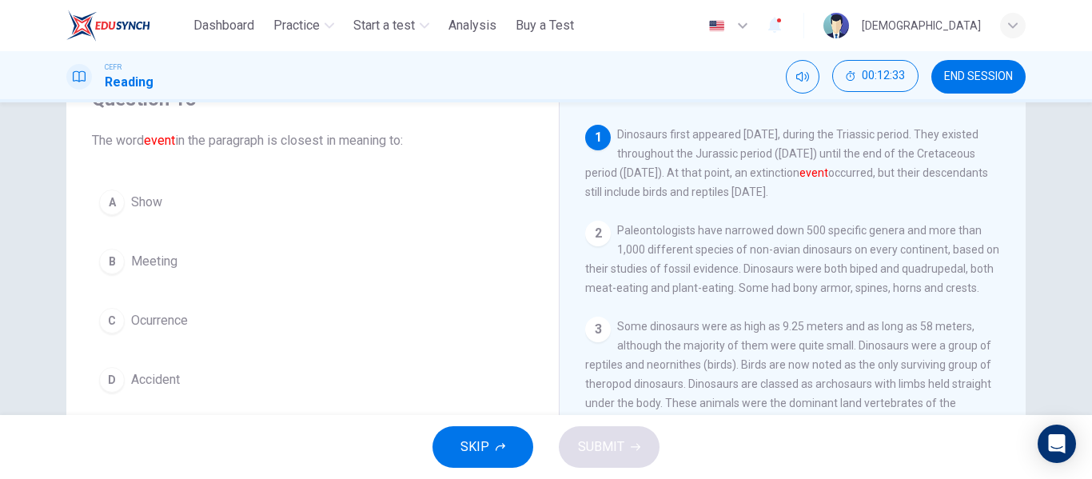
click at [104, 320] on div "C" at bounding box center [112, 321] width 26 height 26
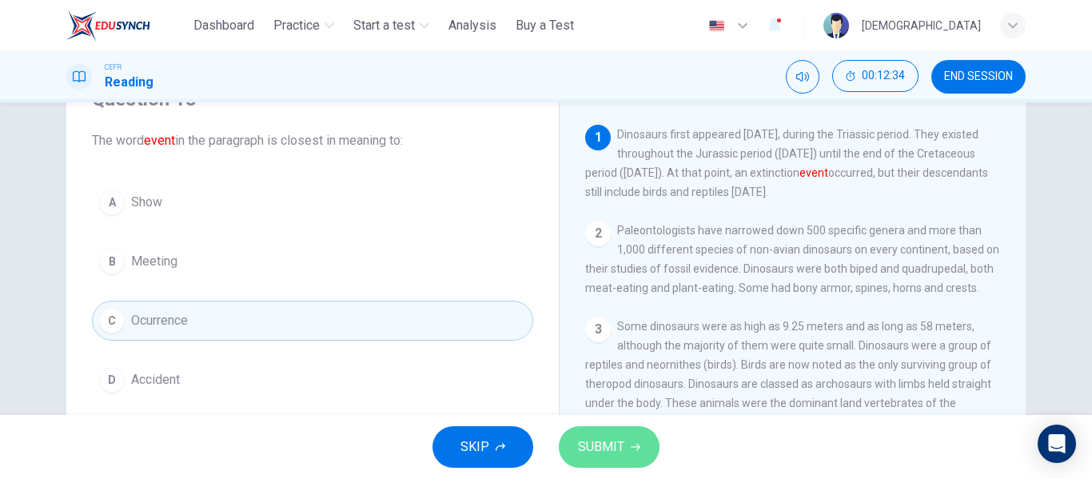
click at [646, 451] on button "SUBMIT" at bounding box center [609, 447] width 101 height 42
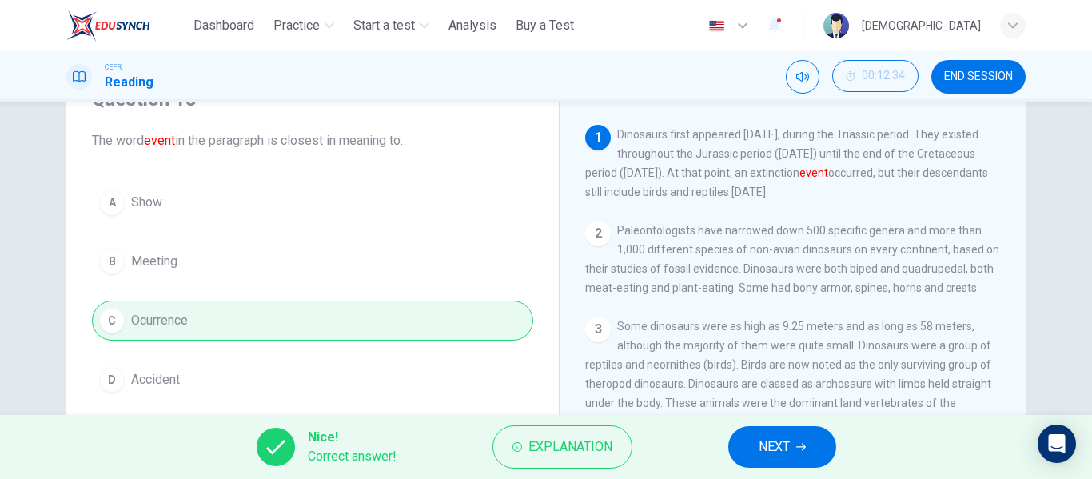
click at [751, 447] on button "NEXT" at bounding box center [782, 447] width 108 height 42
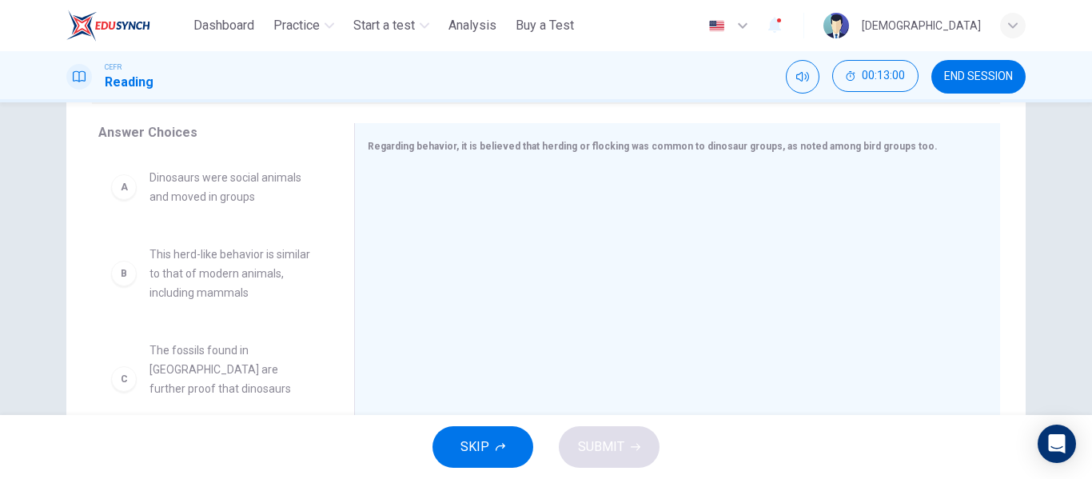
scroll to position [227, 0]
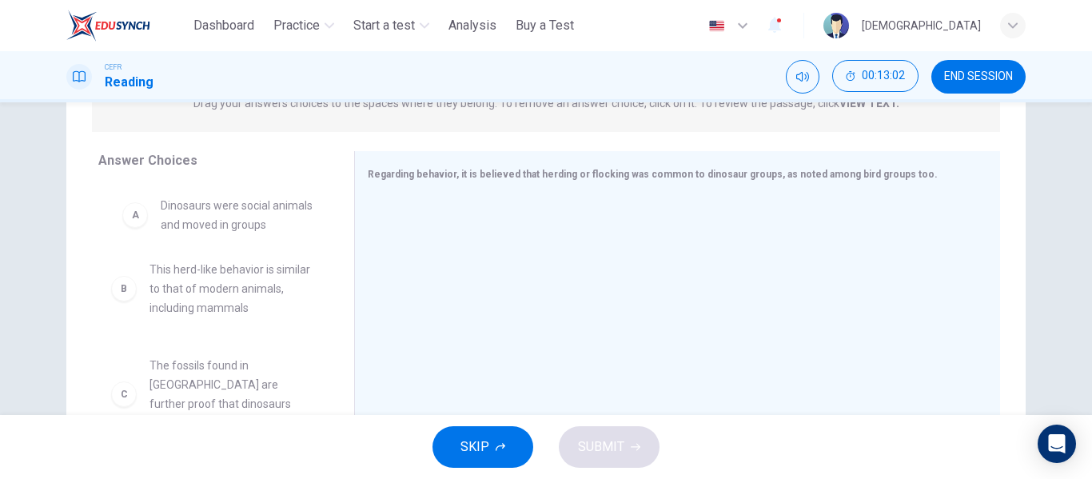
drag, startPoint x: 215, startPoint y: 217, endPoint x: 234, endPoint y: 218, distance: 19.2
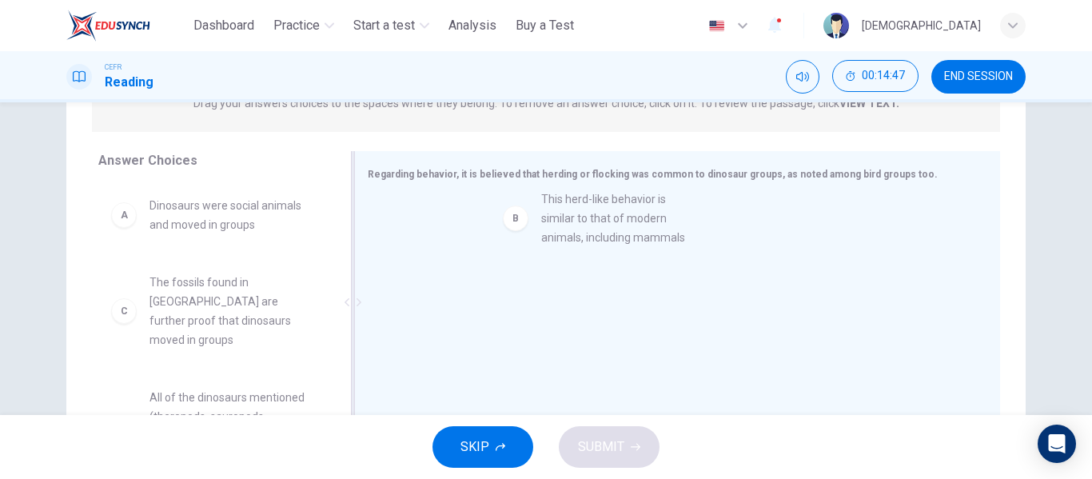
drag, startPoint x: 208, startPoint y: 321, endPoint x: 607, endPoint y: 232, distance: 408.6
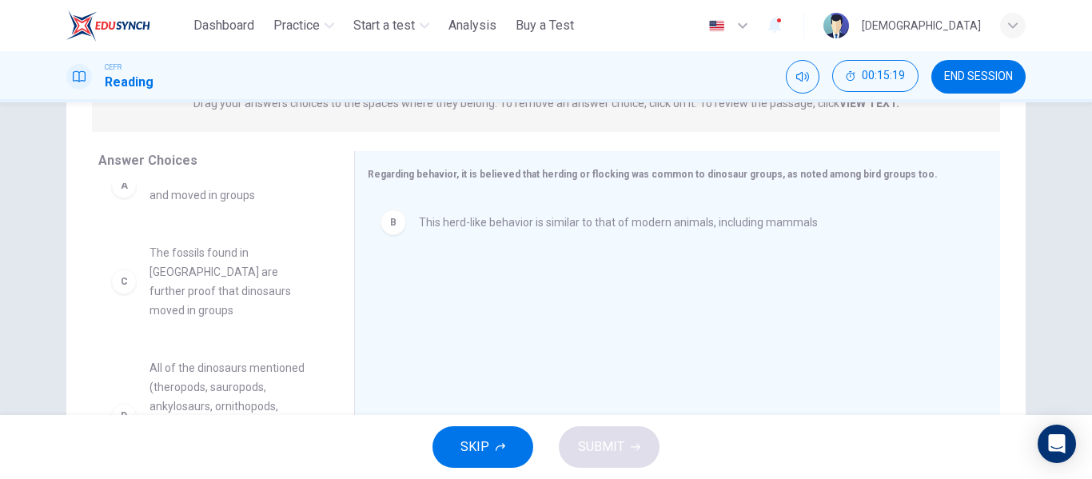
scroll to position [0, 0]
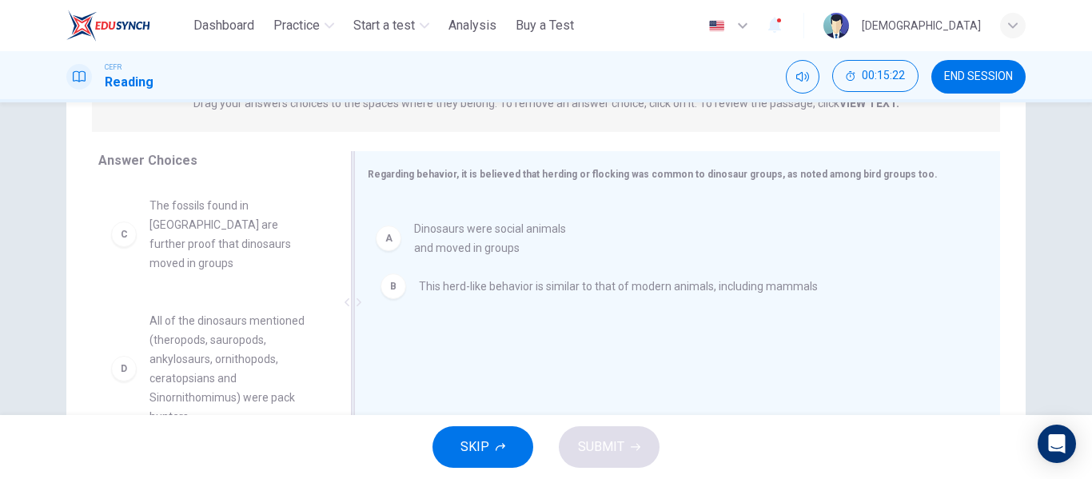
drag, startPoint x: 224, startPoint y: 223, endPoint x: 500, endPoint y: 244, distance: 277.3
drag, startPoint x: 473, startPoint y: 233, endPoint x: 477, endPoint y: 301, distance: 68.1
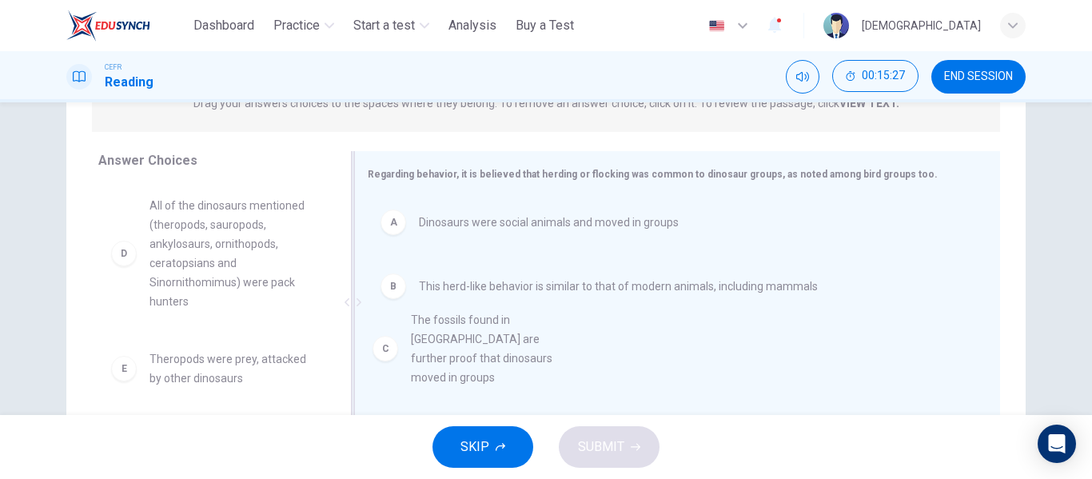
drag, startPoint x: 256, startPoint y: 228, endPoint x: 525, endPoint y: 341, distance: 292.3
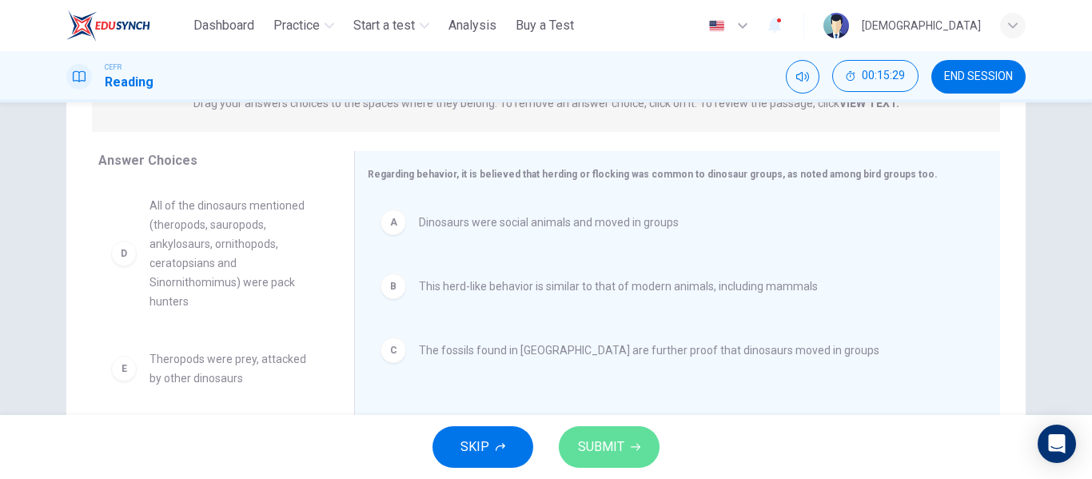
click at [618, 455] on span "SUBMIT" at bounding box center [601, 447] width 46 height 22
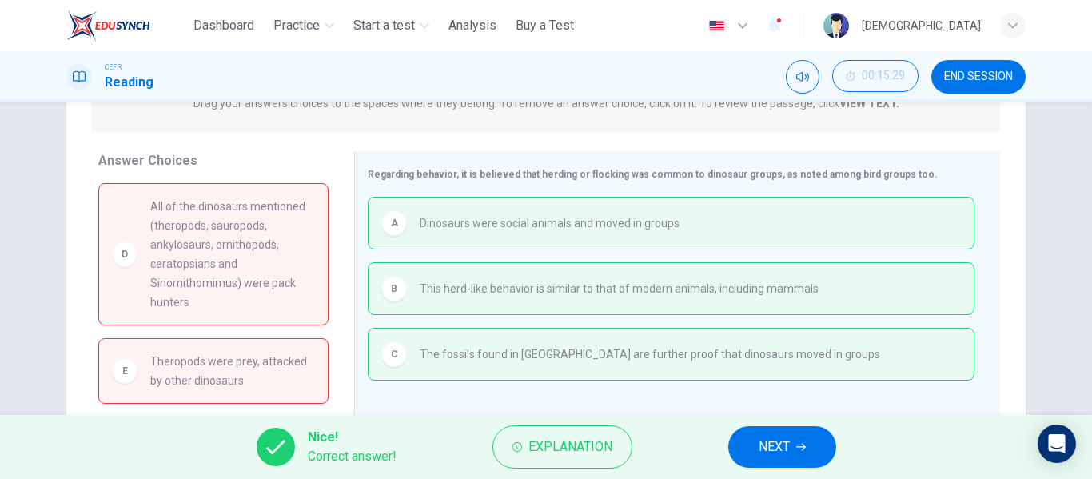
click at [765, 447] on span "NEXT" at bounding box center [774, 447] width 31 height 22
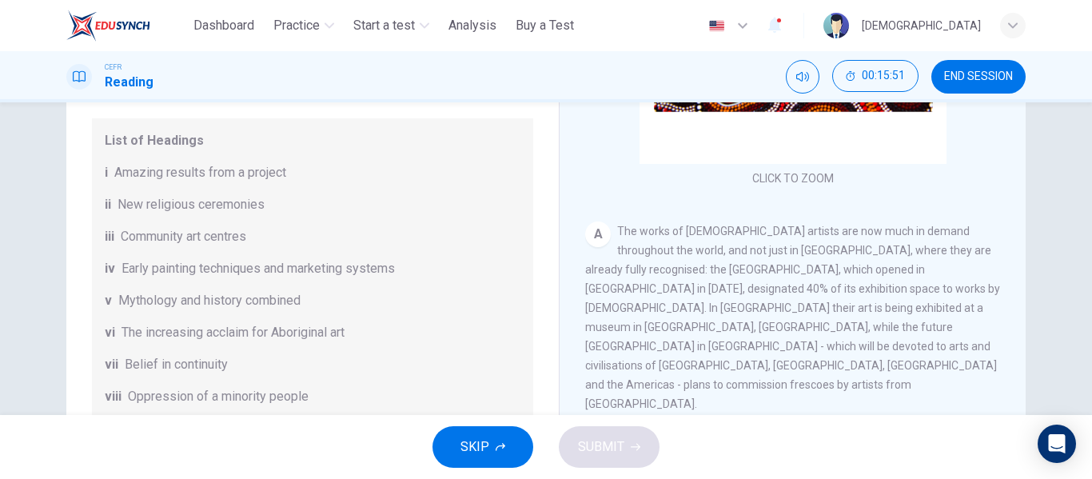
scroll to position [80, 0]
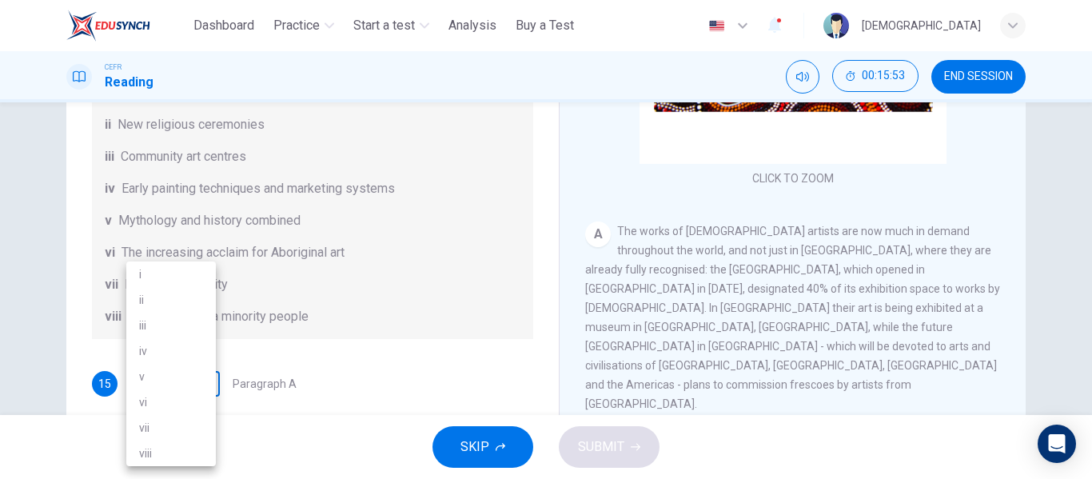
click at [208, 378] on body "This site uses cookies, as explained in our Privacy Policy . If you agree to th…" at bounding box center [546, 239] width 1092 height 479
click at [463, 370] on div at bounding box center [546, 239] width 1092 height 479
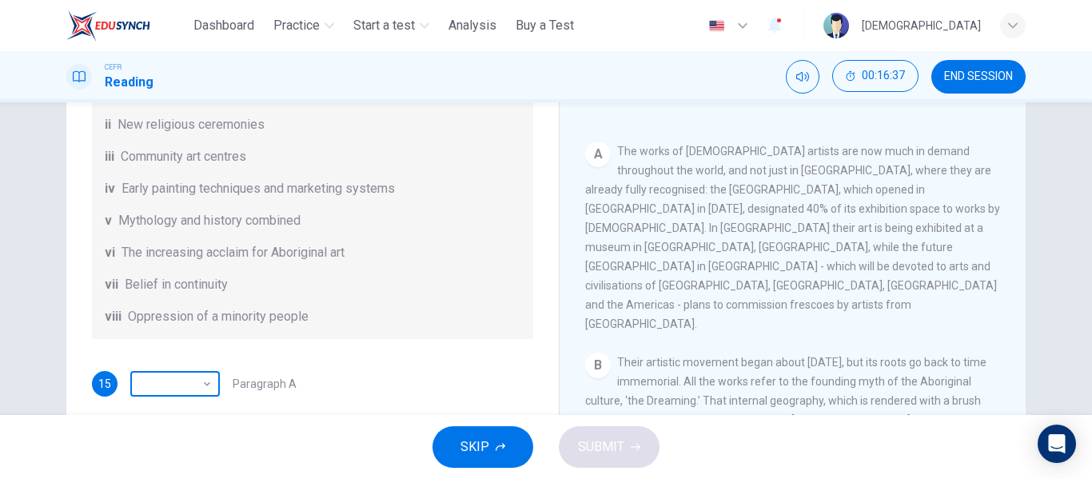
click at [196, 381] on body "This site uses cookies, as explained in our Privacy Policy . If you agree to th…" at bounding box center [546, 239] width 1092 height 479
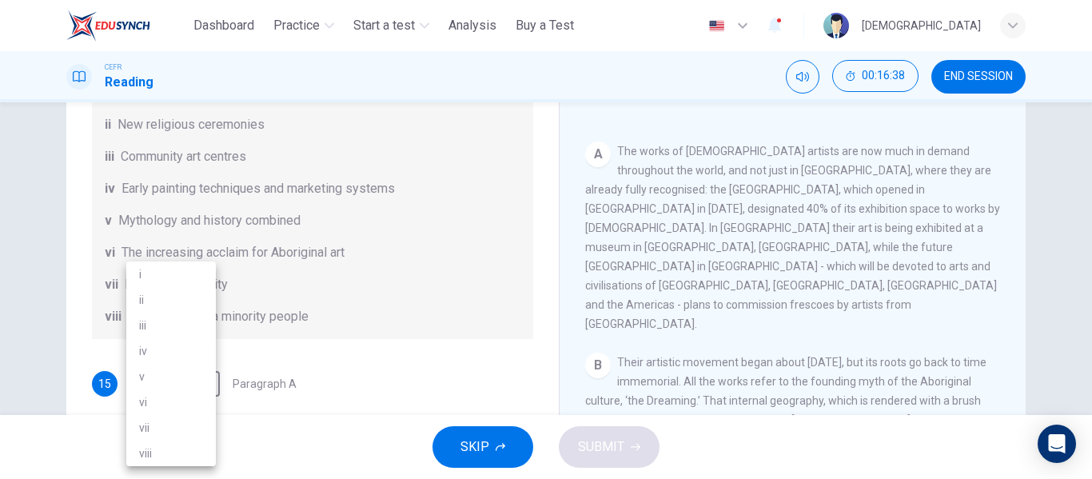
click at [165, 400] on li "vi" at bounding box center [171, 402] width 90 height 26
type input "**"
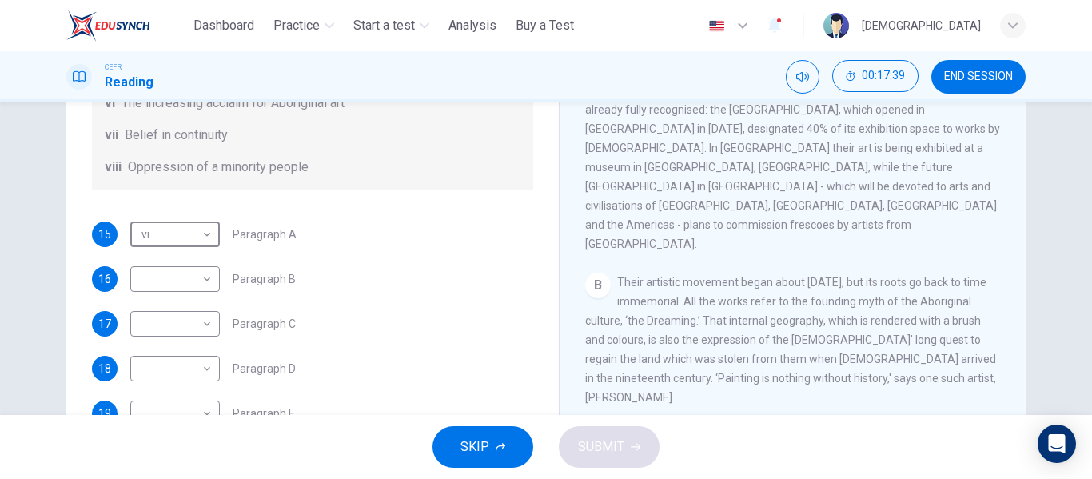
scroll to position [240, 0]
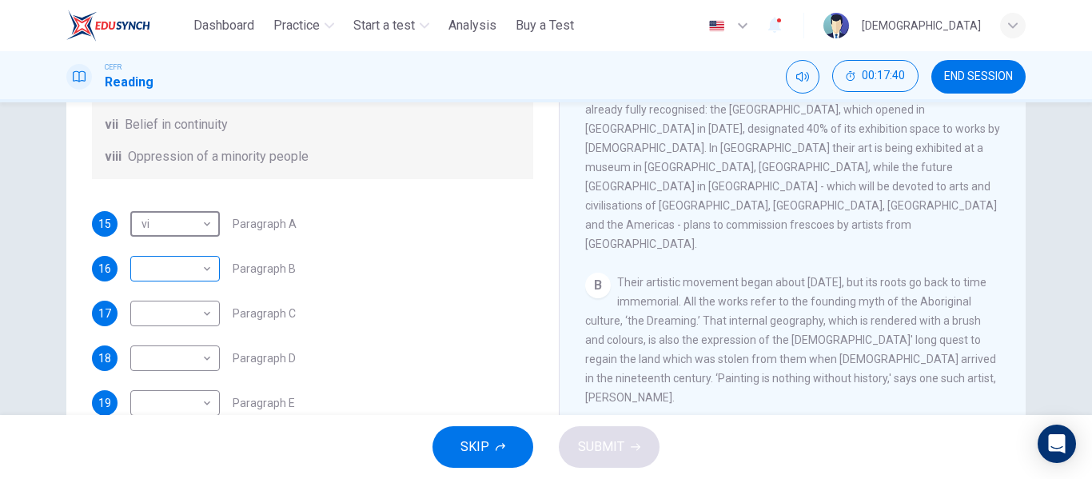
click at [171, 269] on body "This site uses cookies, as explained in our Privacy Policy . If you agree to th…" at bounding box center [546, 239] width 1092 height 479
click at [161, 353] on li "iv" at bounding box center [171, 351] width 90 height 26
type input "**"
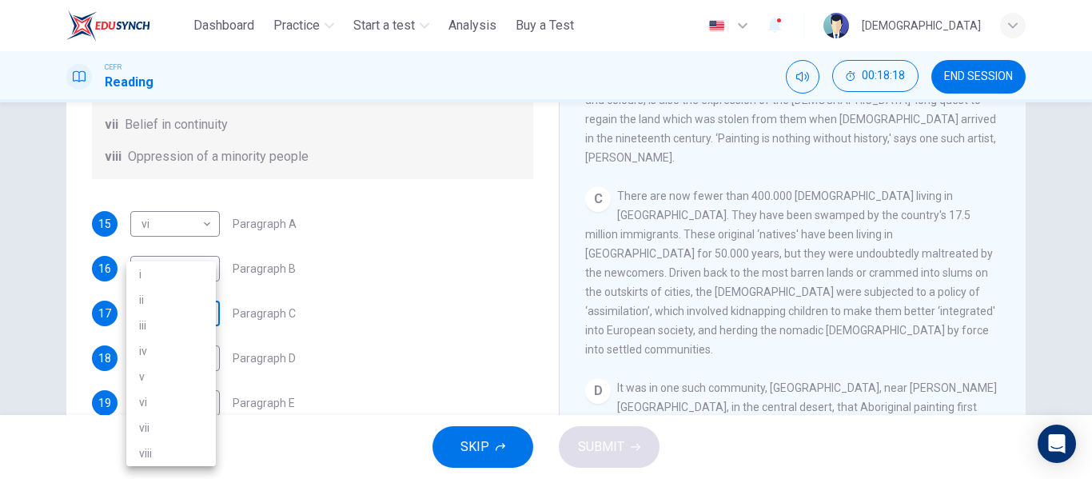
click at [185, 320] on body "This site uses cookies, as explained in our Privacy Policy . If you agree to th…" at bounding box center [546, 239] width 1092 height 479
click at [165, 454] on li "viii" at bounding box center [171, 453] width 90 height 26
type input "****"
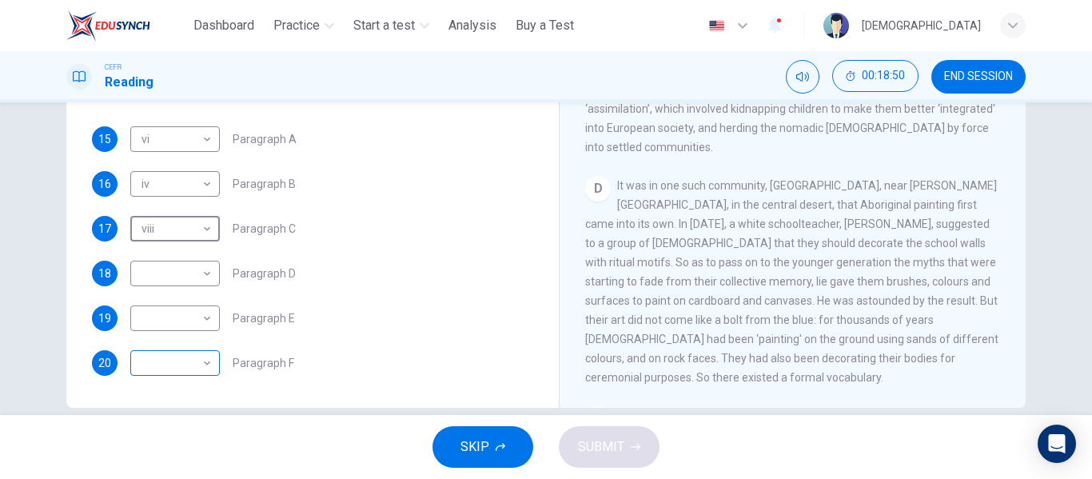
scroll to position [307, 0]
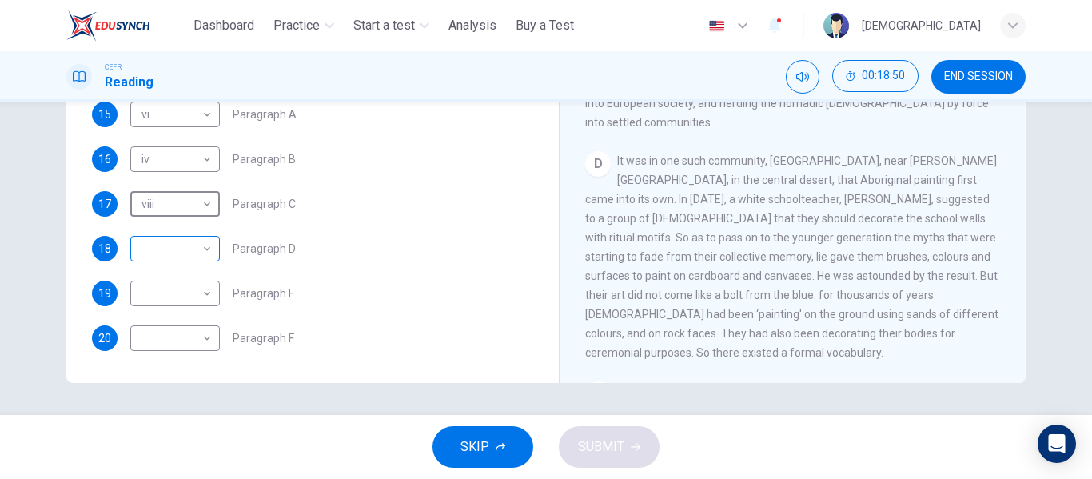
click at [169, 257] on body "This site uses cookies, as explained in our Privacy Policy . If you agree to th…" at bounding box center [546, 239] width 1092 height 479
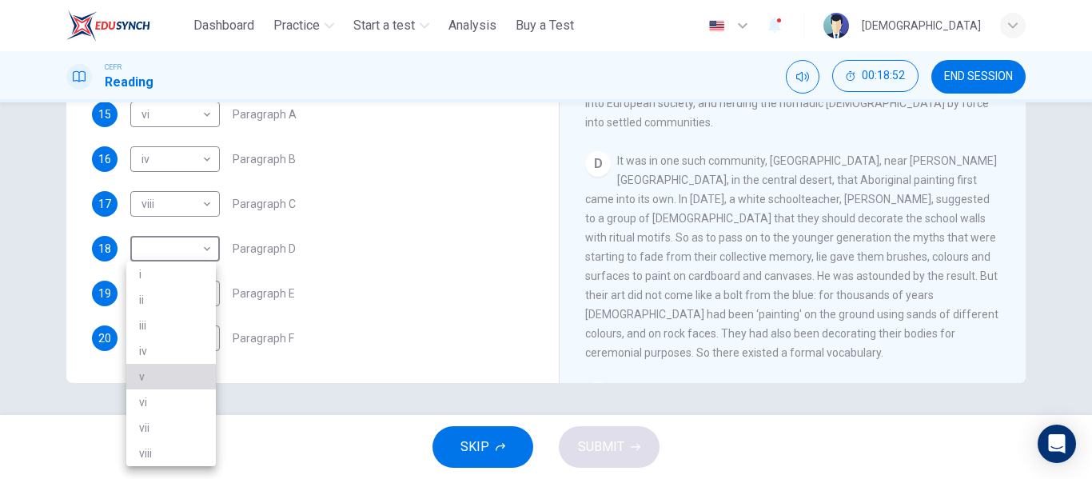
click at [163, 368] on li "v" at bounding box center [171, 377] width 90 height 26
type input "*"
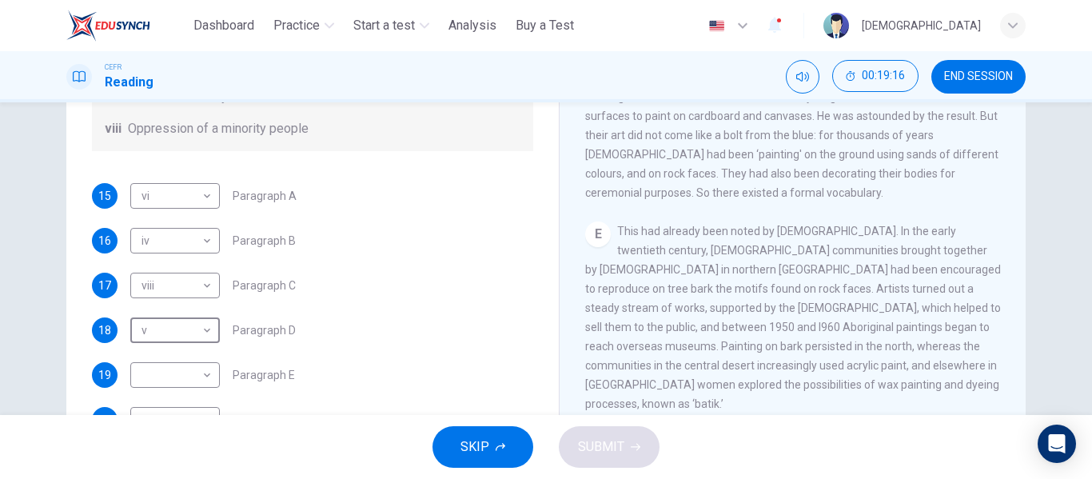
scroll to position [282, 0]
click at [197, 368] on body "This site uses cookies, as explained in our Privacy Policy . If you agree to th…" at bounding box center [546, 239] width 1092 height 479
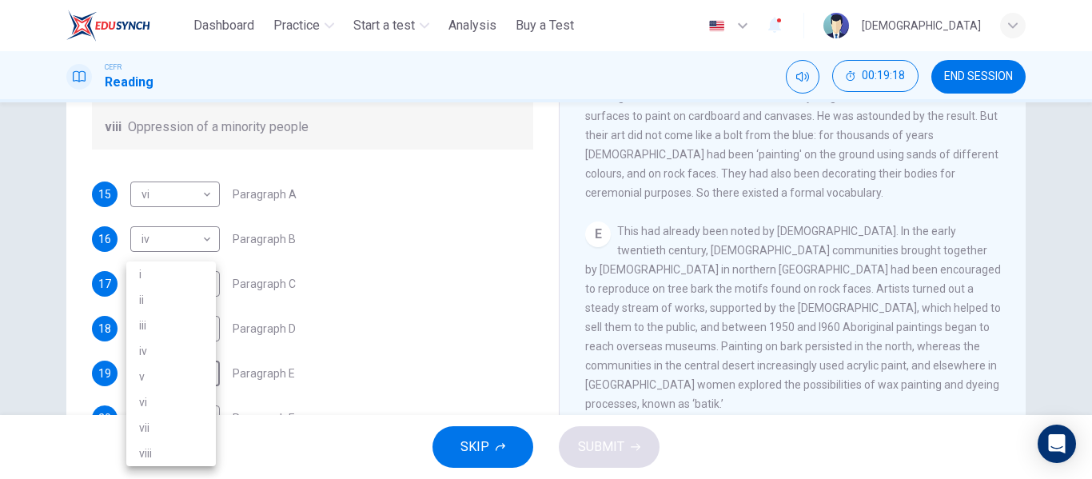
click at [185, 321] on li "iii" at bounding box center [171, 326] width 90 height 26
type input "***"
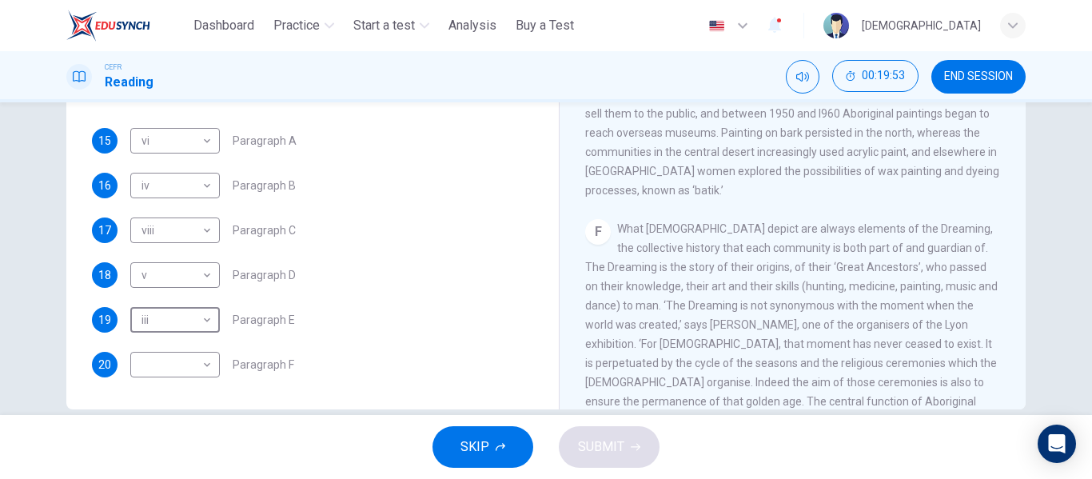
scroll to position [307, 0]
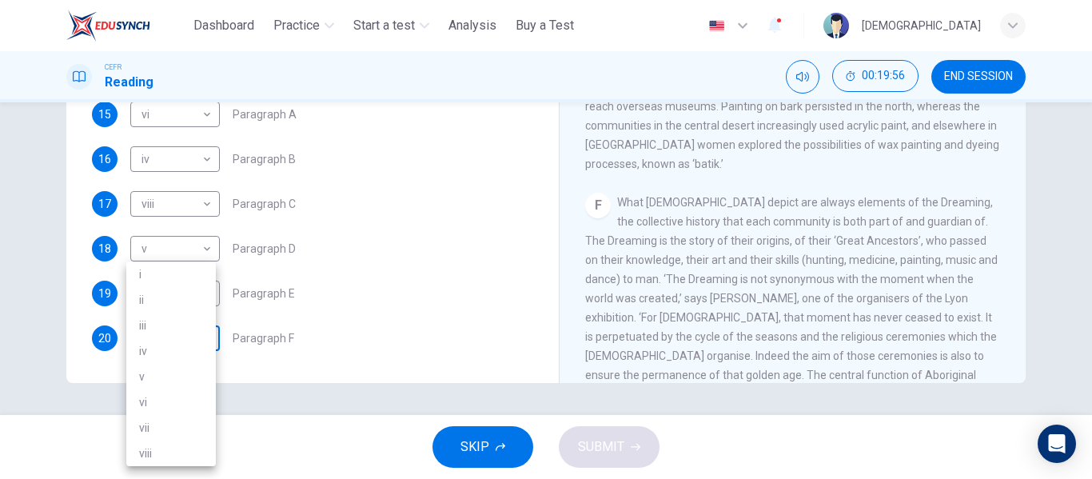
click at [185, 335] on body "This site uses cookies, as explained in our Privacy Policy . If you agree to th…" at bounding box center [546, 239] width 1092 height 479
click at [169, 297] on li "ii" at bounding box center [171, 300] width 90 height 26
type input "**"
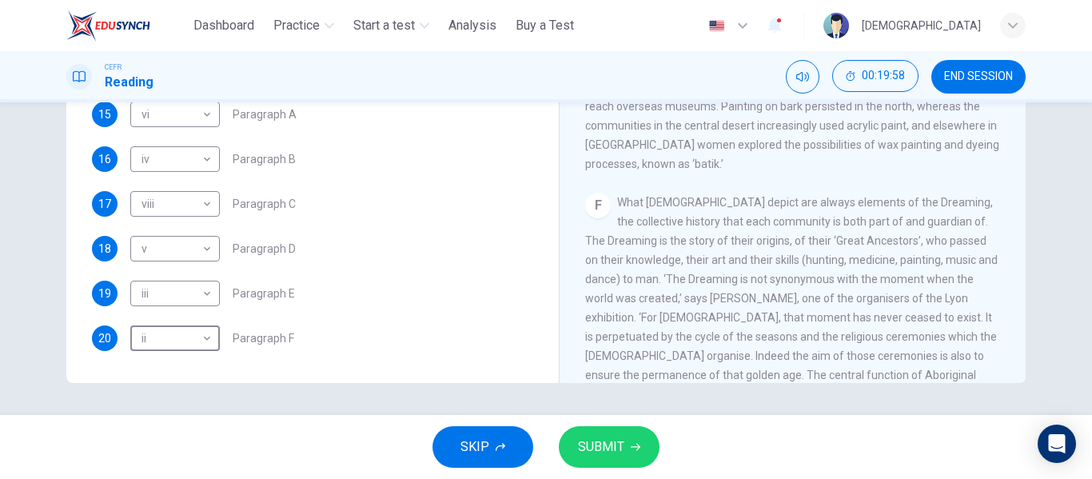
click at [627, 444] on button "SUBMIT" at bounding box center [609, 447] width 101 height 42
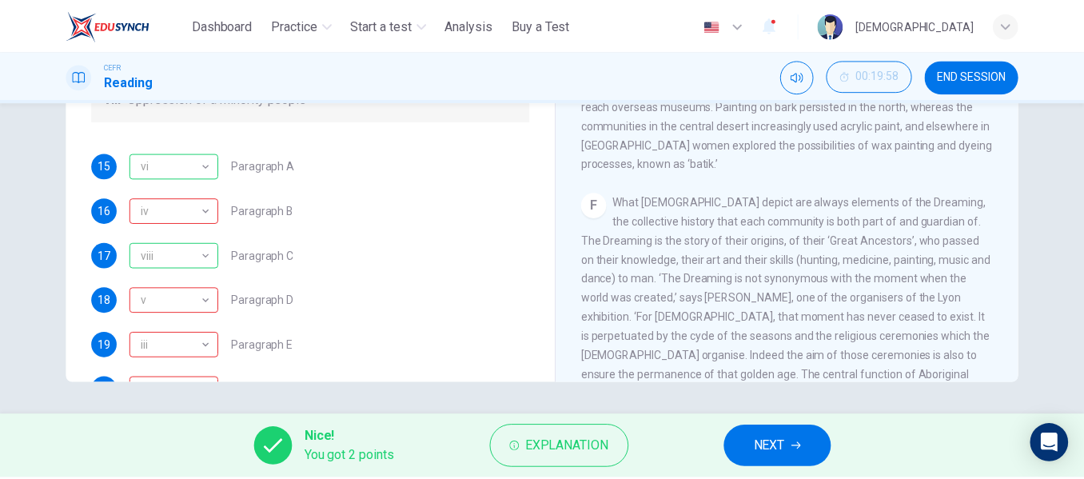
scroll to position [202, 0]
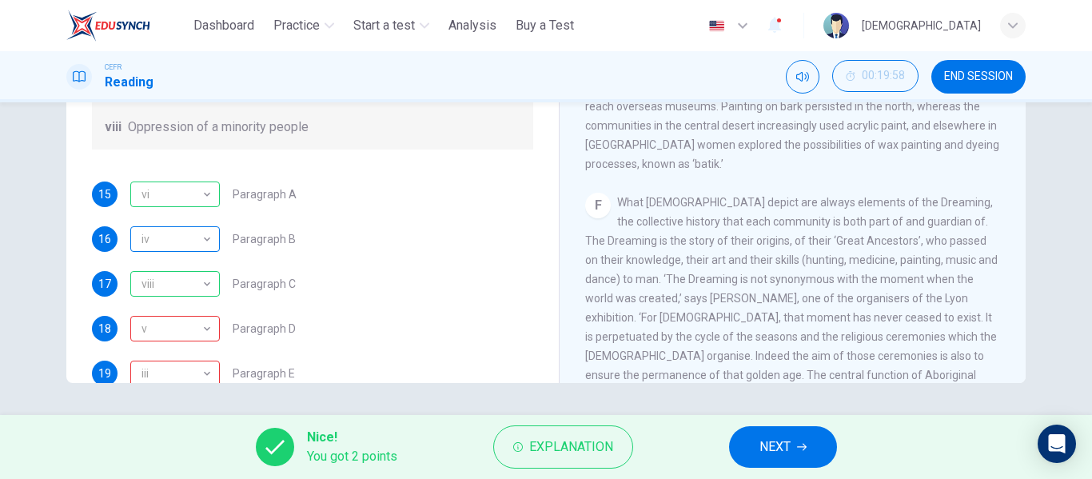
click at [193, 248] on div "iv" at bounding box center [172, 240] width 84 height 46
click at [199, 242] on div "iv" at bounding box center [172, 240] width 84 height 46
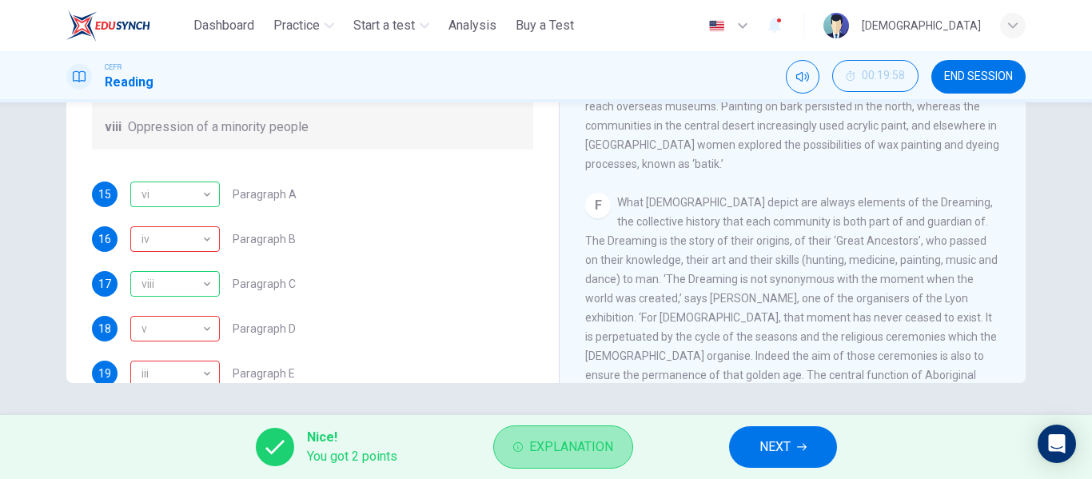
click at [549, 432] on button "Explanation" at bounding box center [563, 446] width 140 height 43
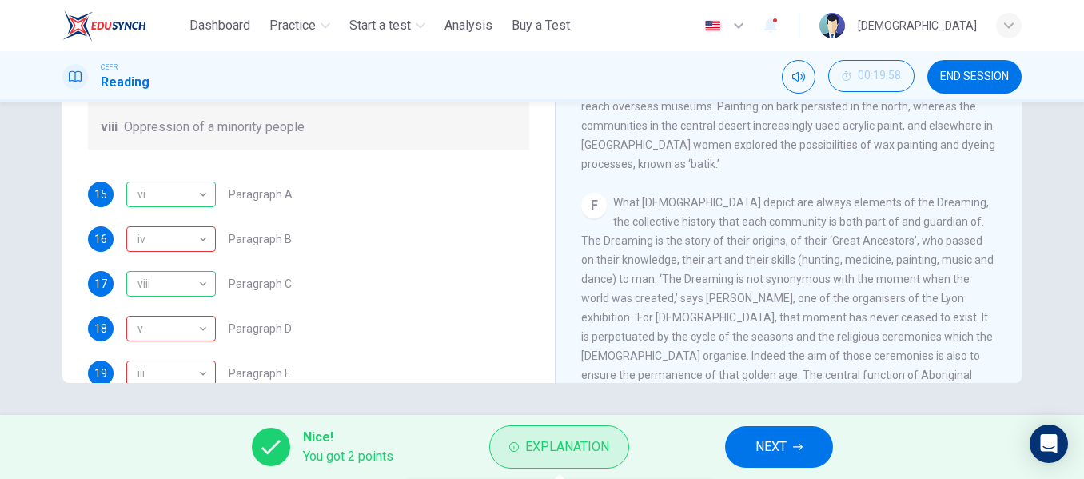
click at [544, 451] on span "Explanation" at bounding box center [567, 447] width 84 height 22
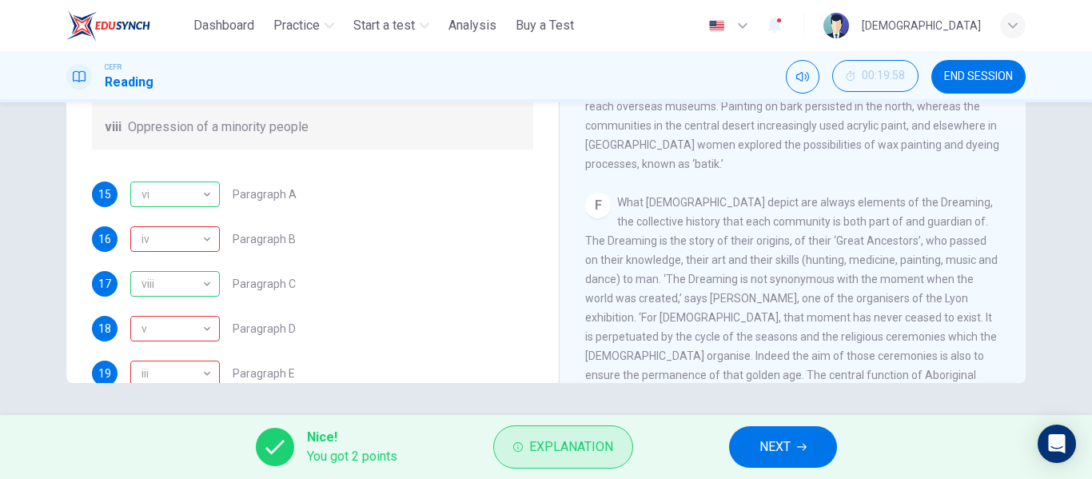
click at [546, 448] on span "Explanation" at bounding box center [571, 447] width 84 height 22
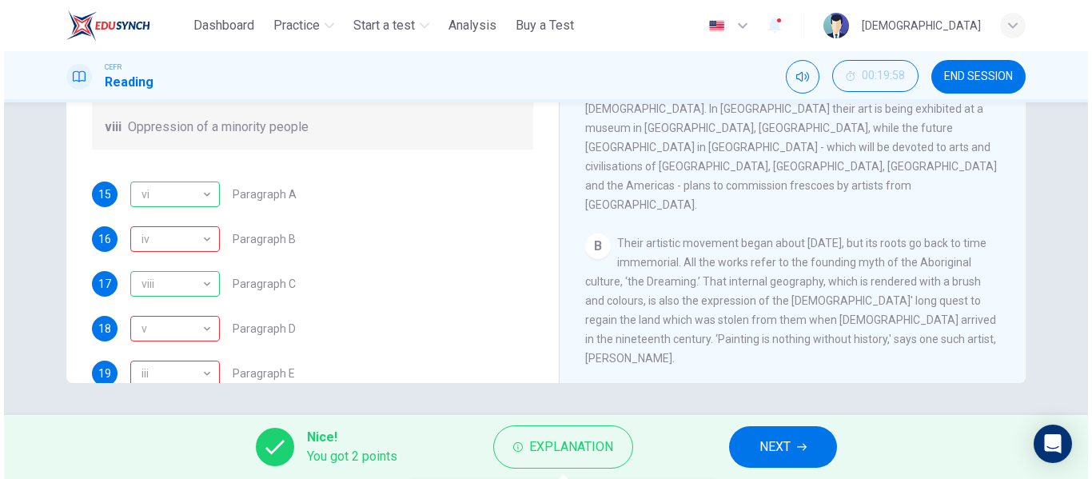
scroll to position [240, 0]
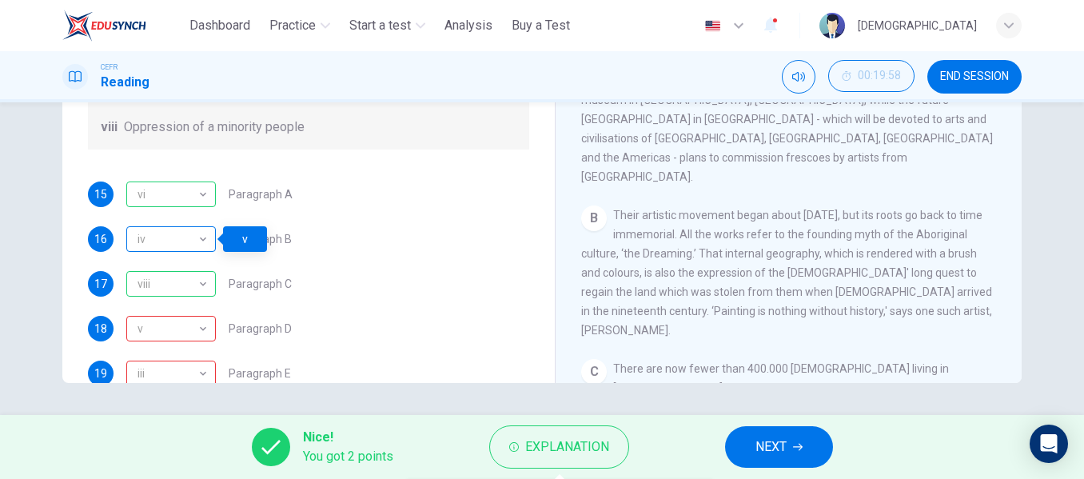
click at [171, 236] on div "iv" at bounding box center [168, 240] width 84 height 46
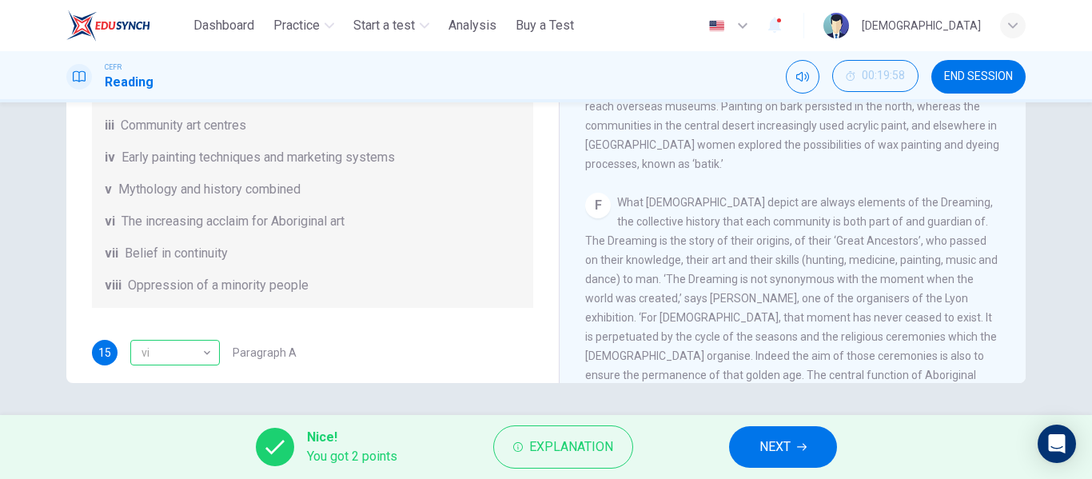
scroll to position [42, 0]
click at [795, 445] on button "NEXT" at bounding box center [783, 447] width 108 height 42
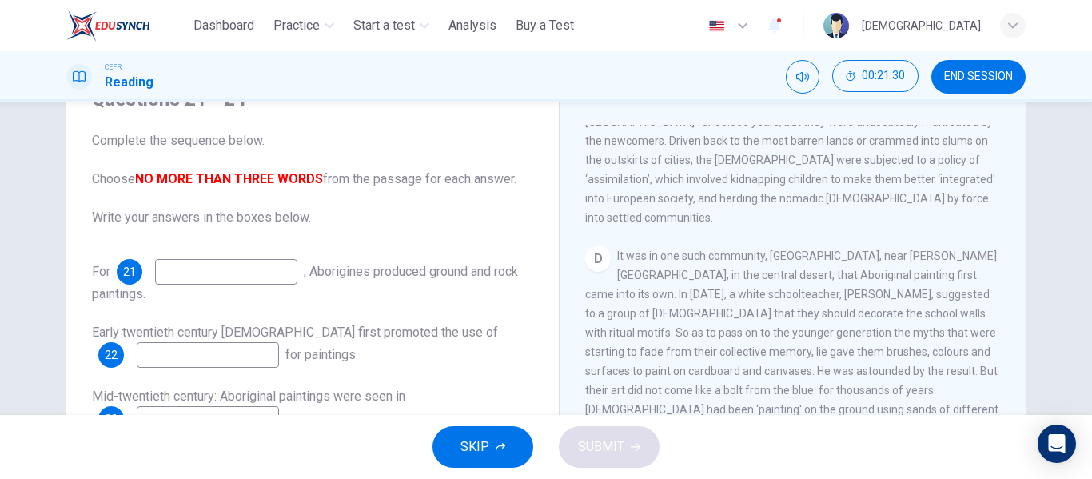
scroll to position [799, 0]
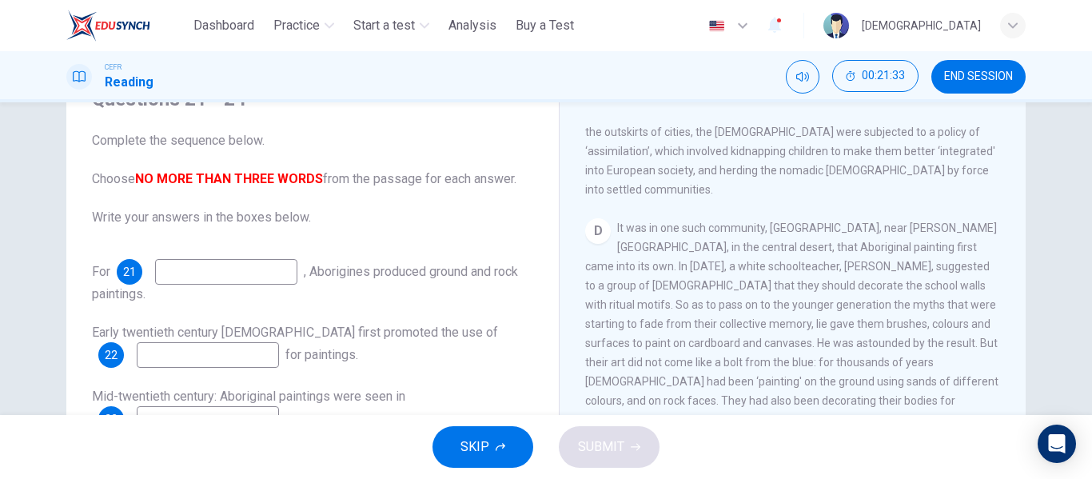
click at [289, 273] on input at bounding box center [226, 272] width 142 height 26
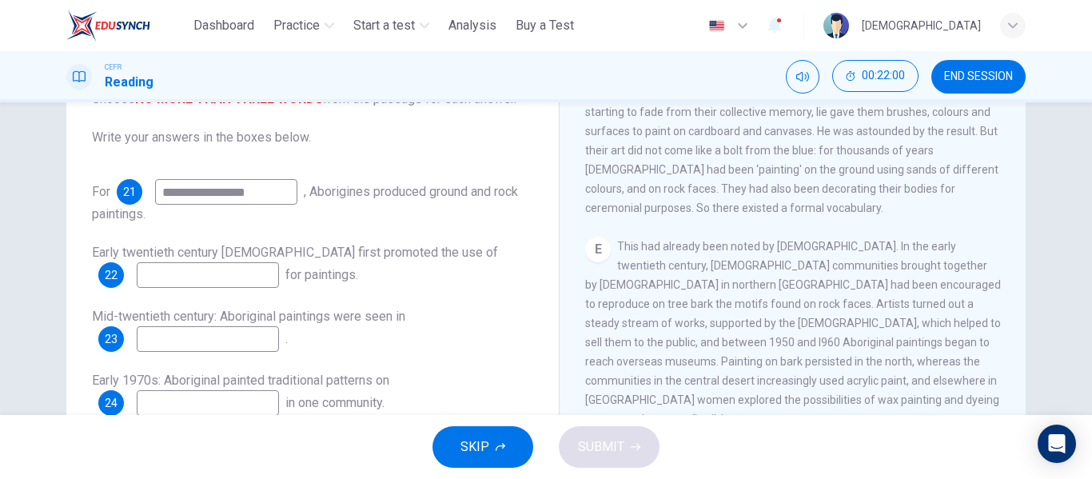
scroll to position [959, 0]
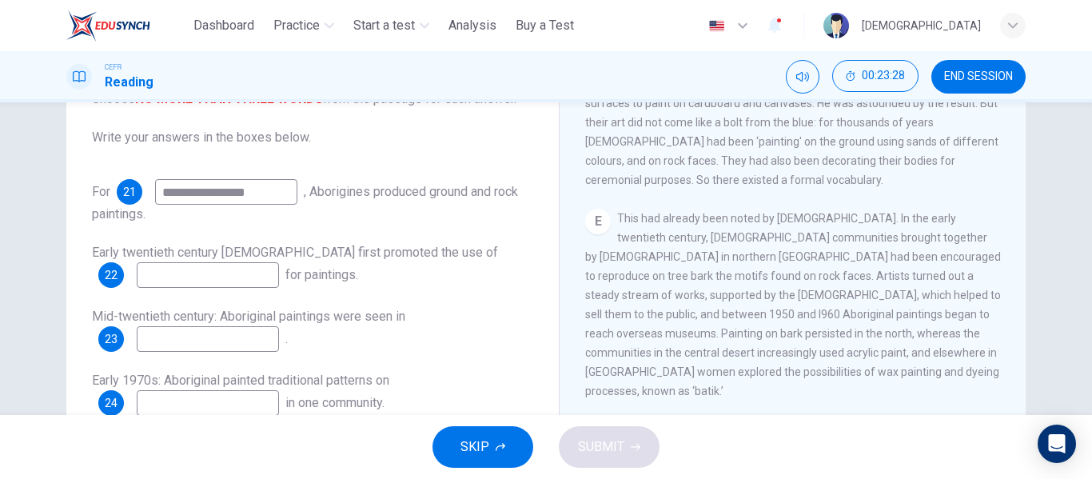
type input "**********"
click at [247, 273] on input at bounding box center [208, 275] width 142 height 26
click at [237, 338] on input at bounding box center [208, 339] width 142 height 26
click at [261, 275] on input "**********" at bounding box center [208, 275] width 142 height 26
type input "*"
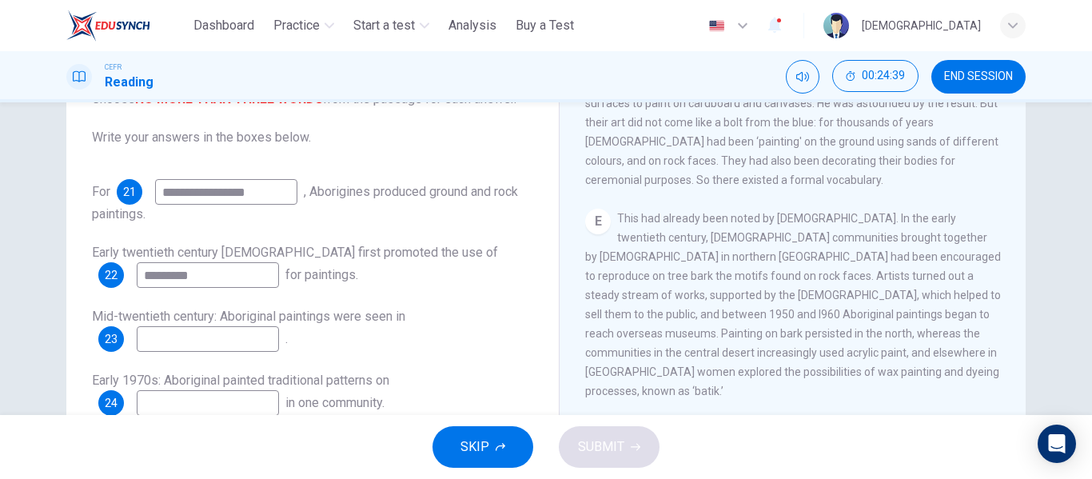
type input "*********"
click at [226, 339] on input at bounding box center [208, 339] width 142 height 26
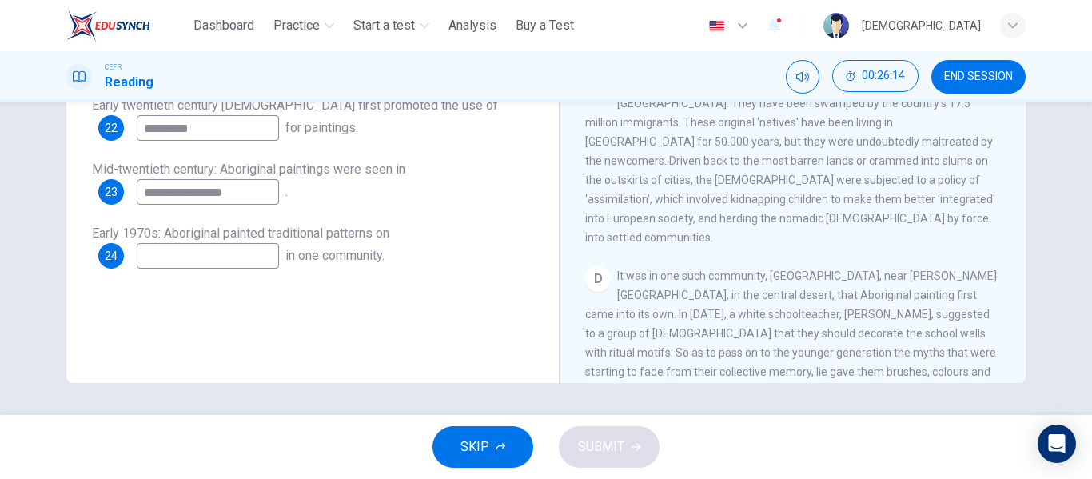
scroll to position [604, 0]
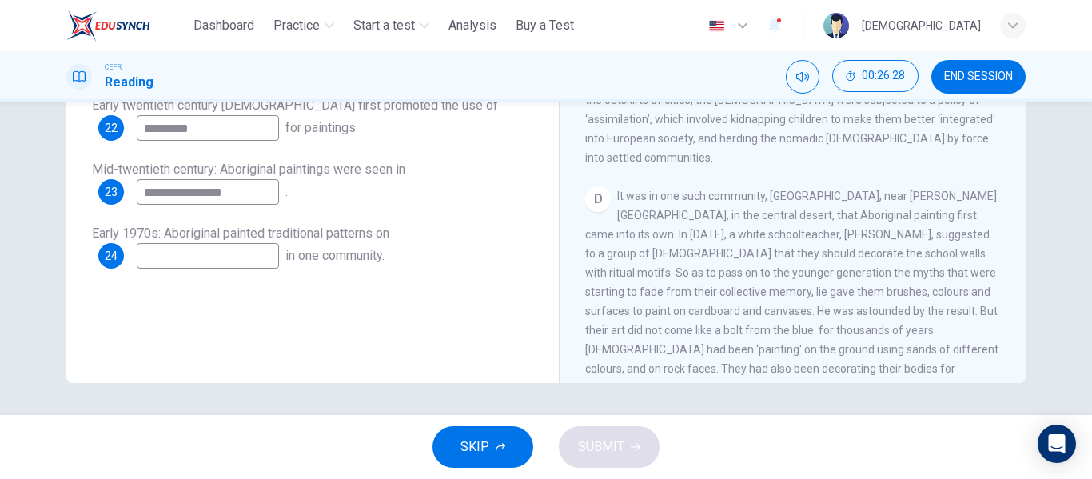
type input "**********"
click at [268, 257] on input at bounding box center [208, 256] width 142 height 26
type input "**********"
click at [619, 457] on span "SUBMIT" at bounding box center [601, 447] width 46 height 22
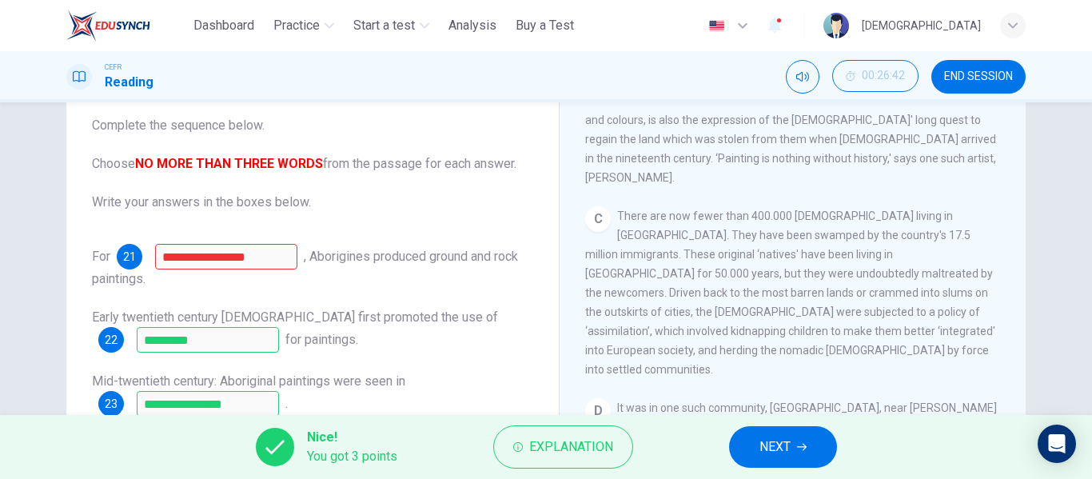
scroll to position [67, 0]
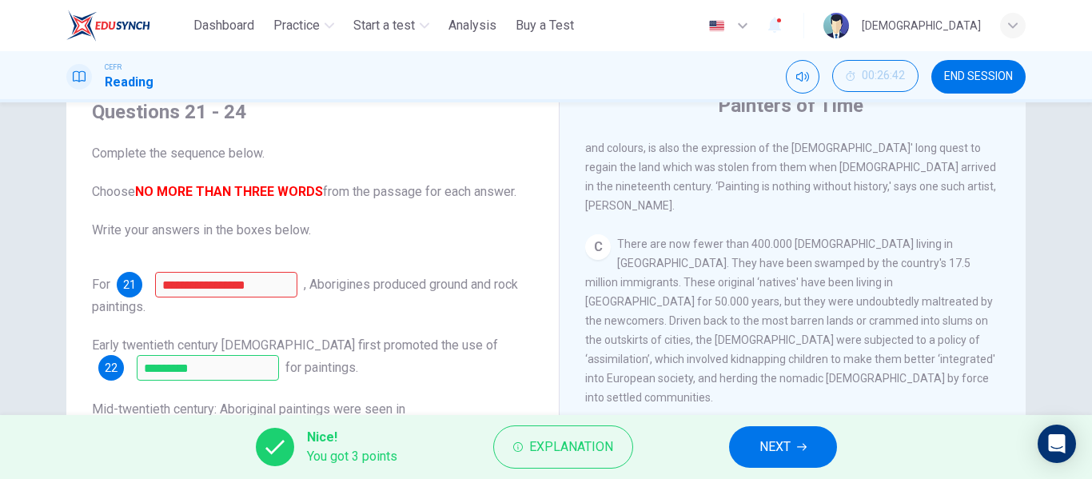
click at [800, 452] on button "NEXT" at bounding box center [783, 447] width 108 height 42
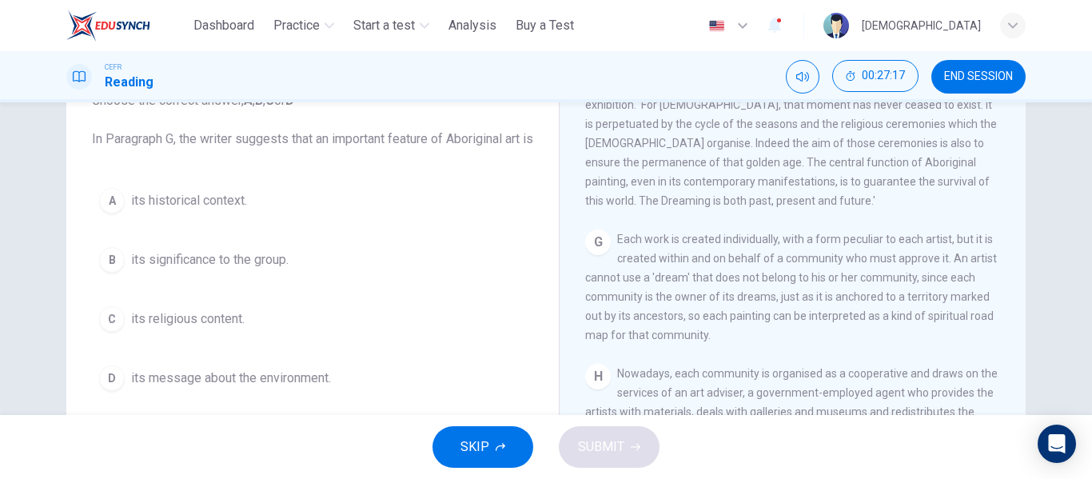
scroll to position [147, 0]
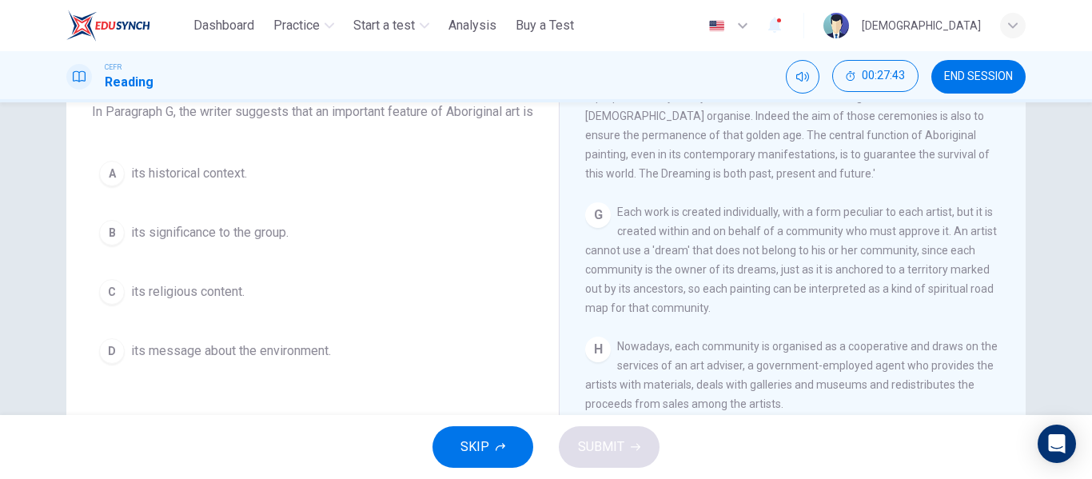
click at [106, 305] on div "C" at bounding box center [112, 292] width 26 height 26
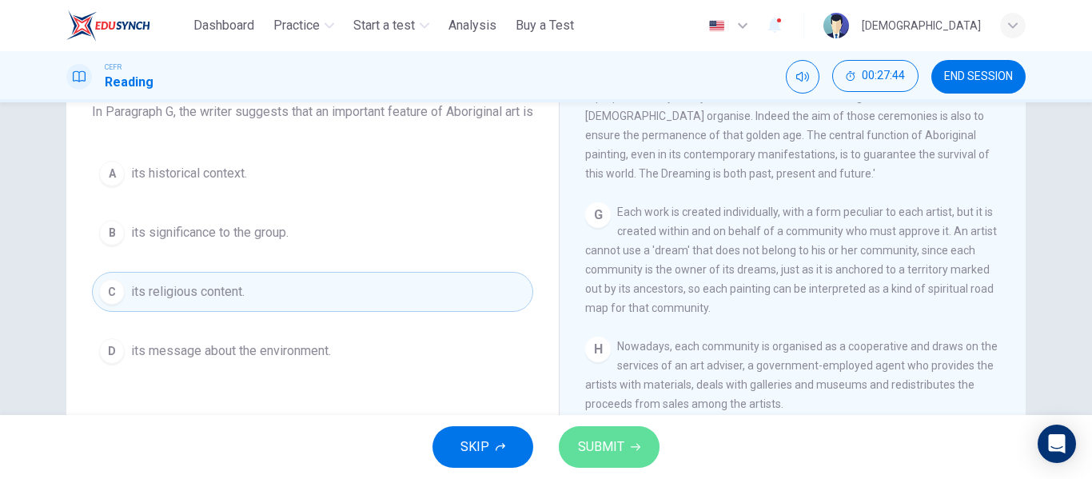
click at [608, 442] on span "SUBMIT" at bounding box center [601, 447] width 46 height 22
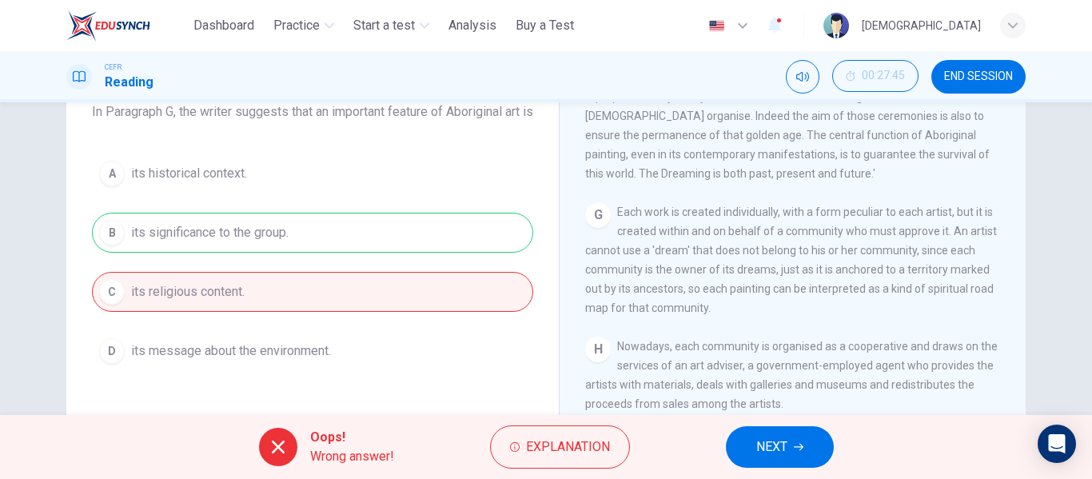
click at [775, 443] on span "NEXT" at bounding box center [771, 447] width 31 height 22
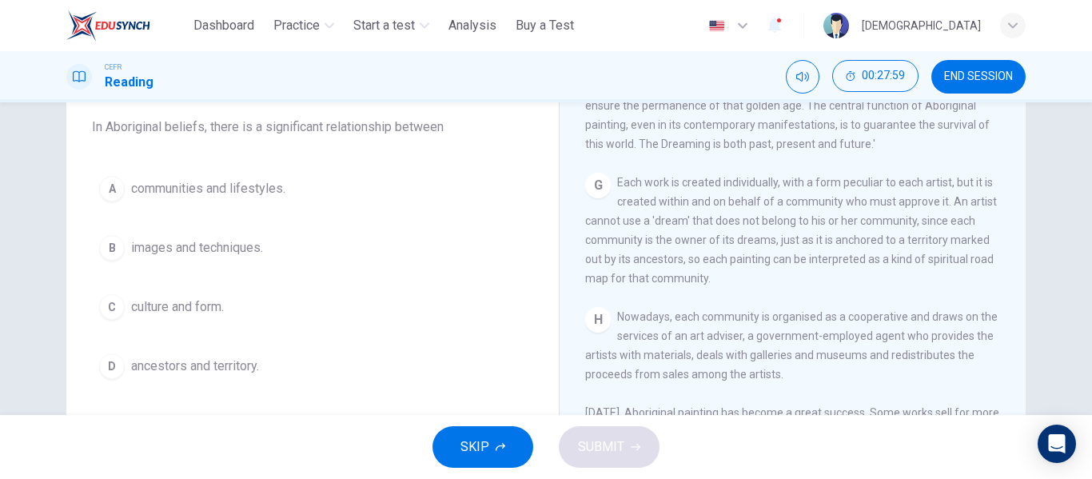
scroll to position [160, 0]
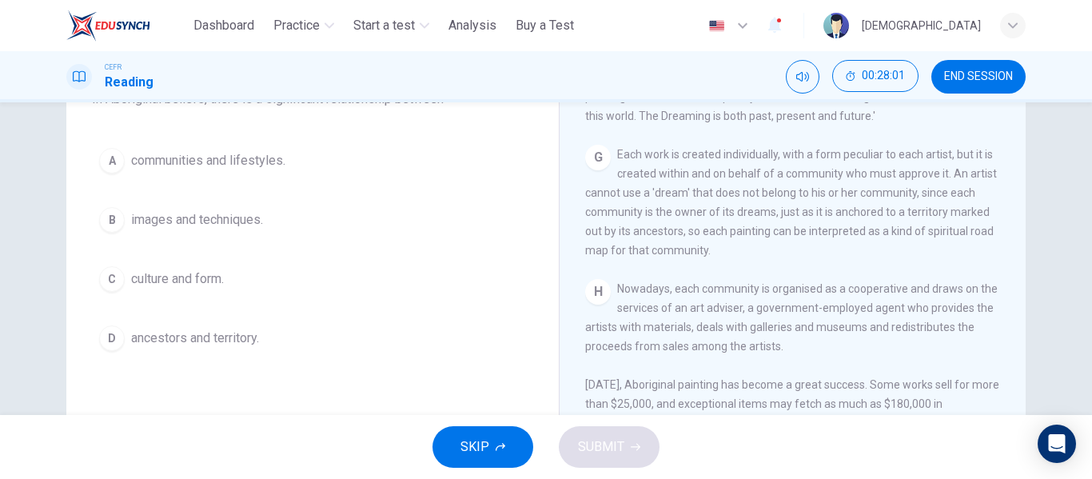
click at [118, 158] on div "A" at bounding box center [112, 161] width 26 height 26
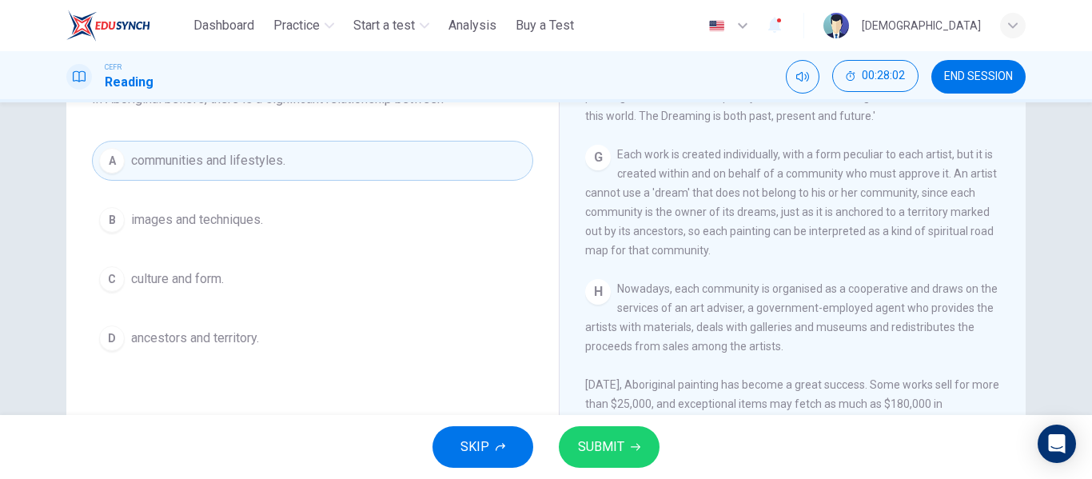
click at [591, 440] on span "SUBMIT" at bounding box center [601, 447] width 46 height 22
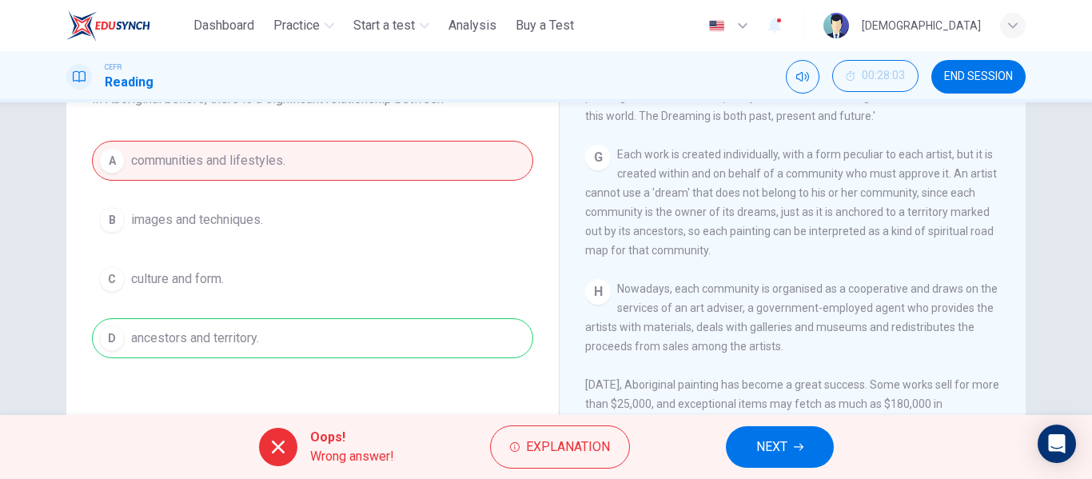
click at [779, 451] on span "NEXT" at bounding box center [771, 447] width 31 height 22
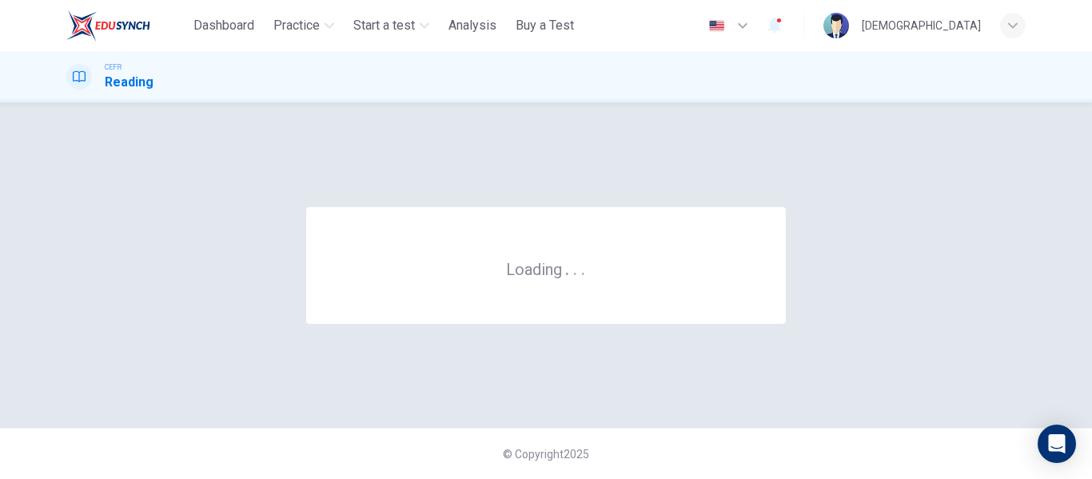
scroll to position [0, 0]
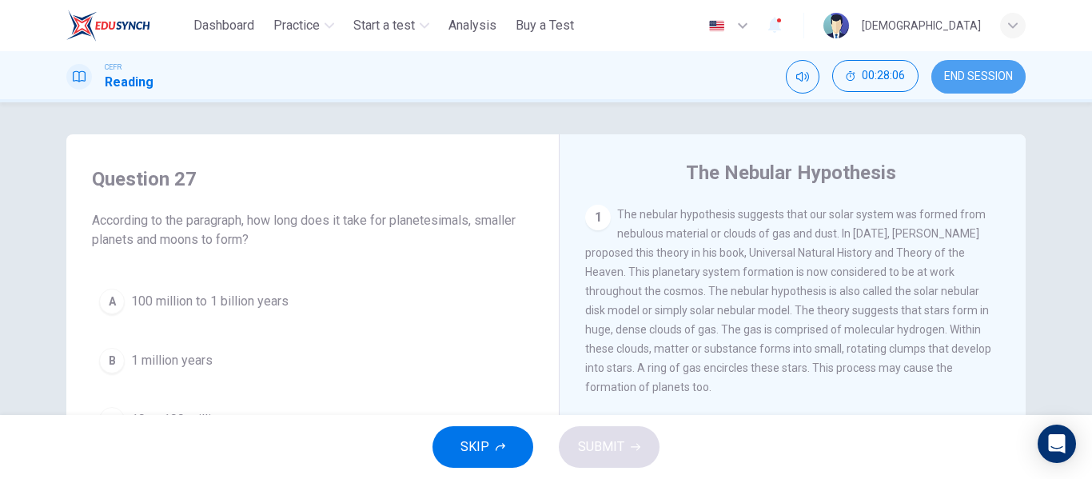
click at [984, 77] on span "END SESSION" at bounding box center [978, 76] width 69 height 13
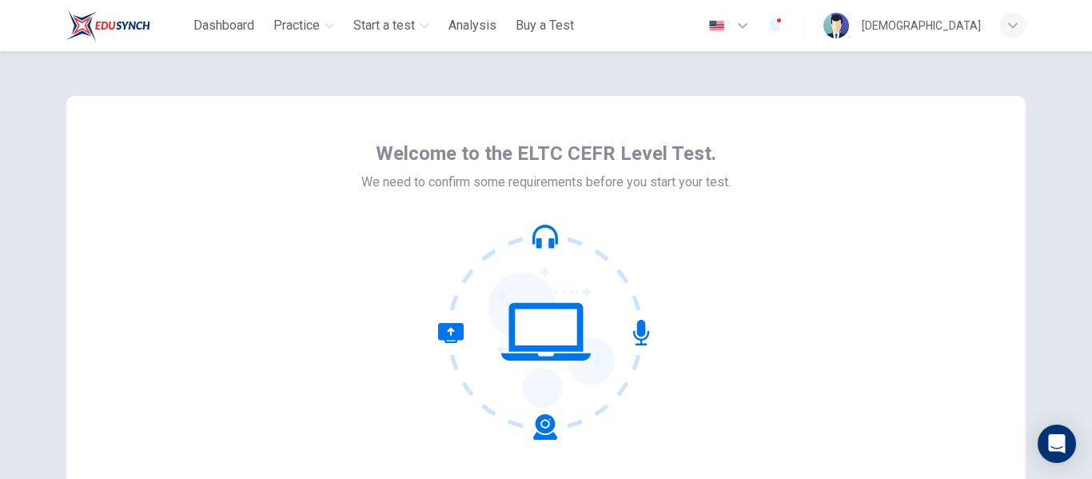
scroll to position [160, 0]
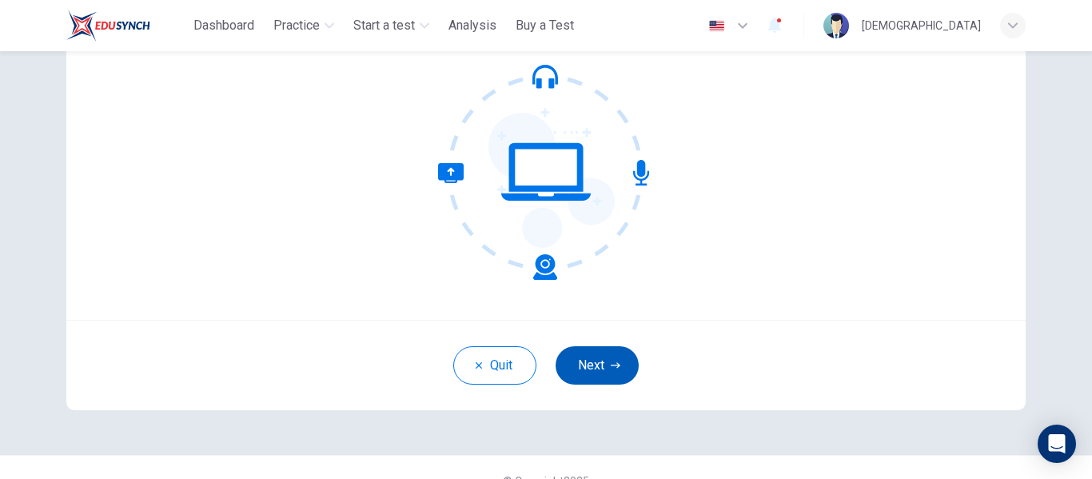
click at [595, 362] on button "Next" at bounding box center [597, 365] width 83 height 38
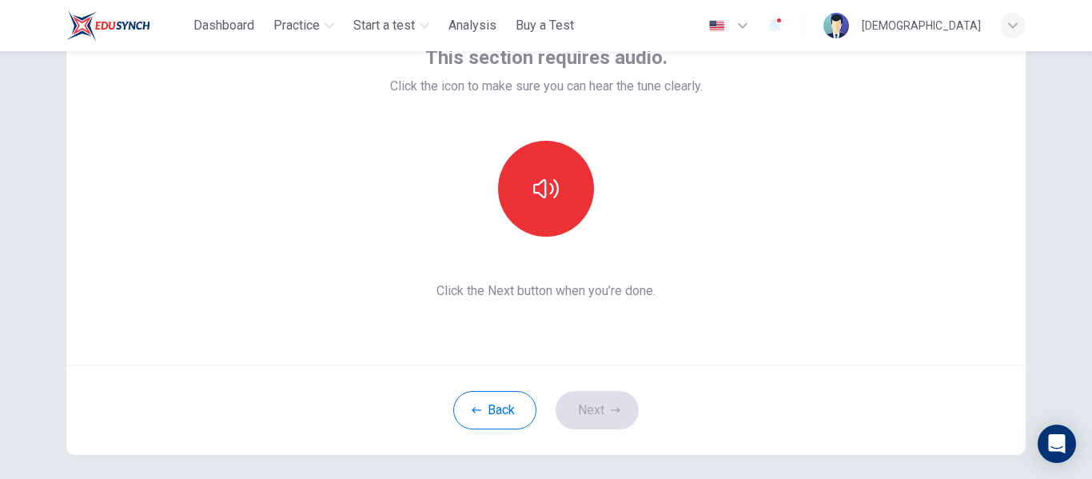
scroll to position [80, 0]
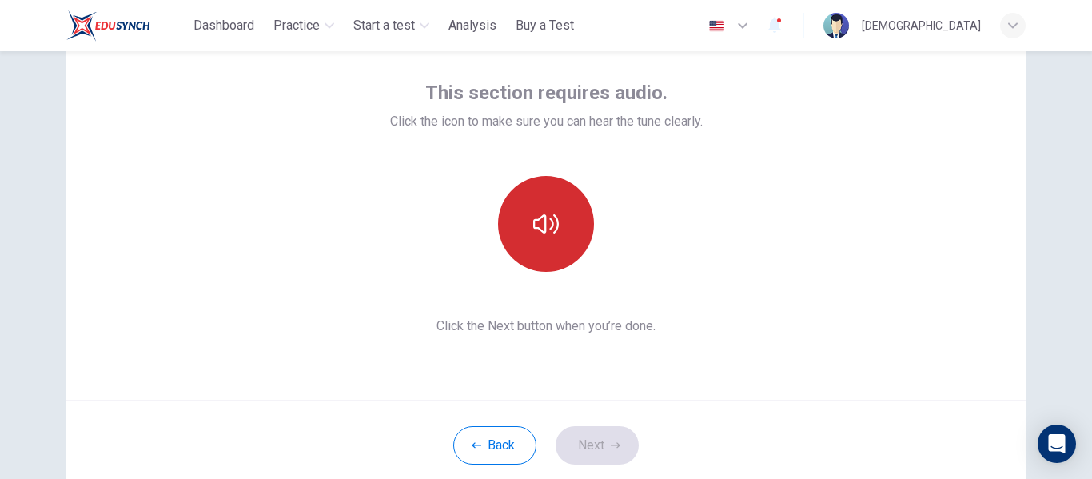
click at [537, 232] on icon "button" at bounding box center [546, 224] width 26 height 26
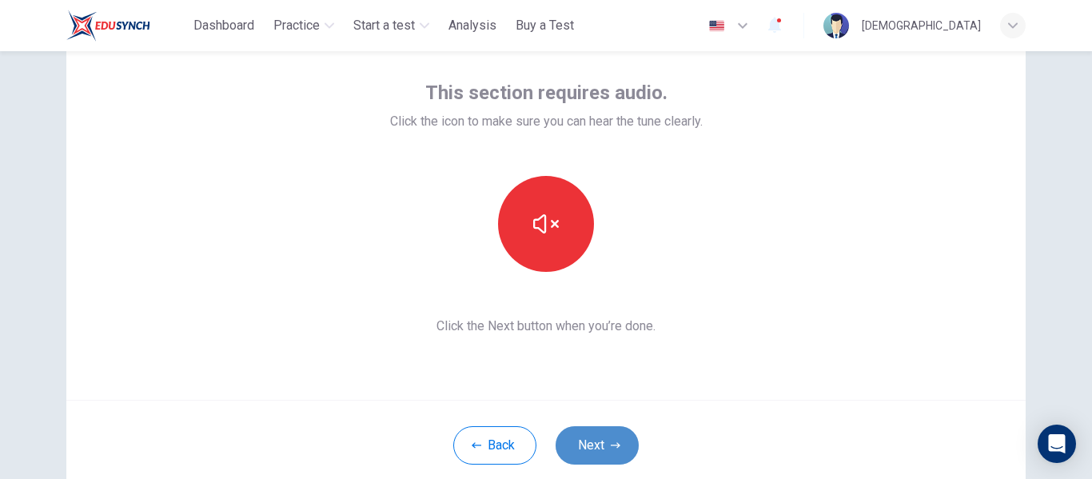
click at [580, 449] on button "Next" at bounding box center [597, 445] width 83 height 38
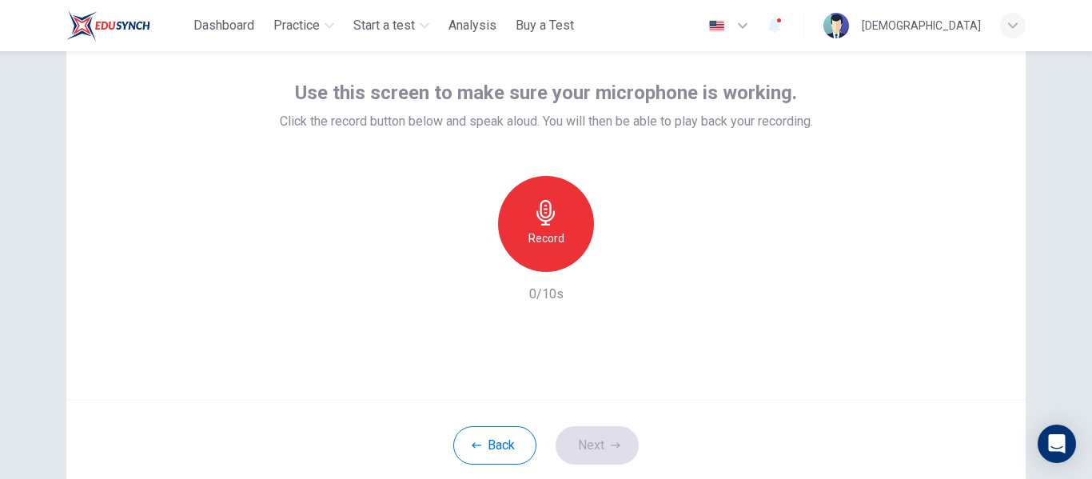
click at [533, 235] on h6 "Record" at bounding box center [546, 238] width 36 height 19
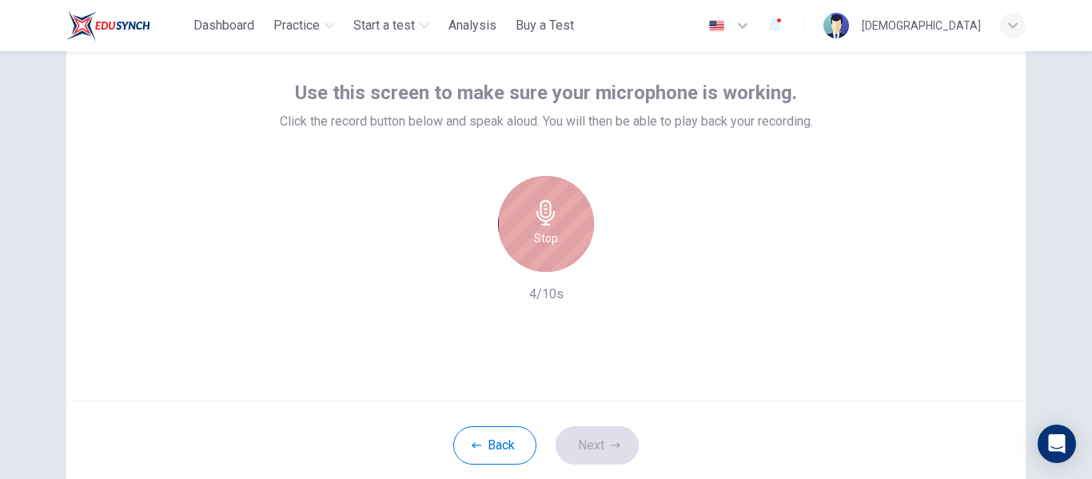
click at [535, 233] on h6 "Stop" at bounding box center [546, 238] width 24 height 19
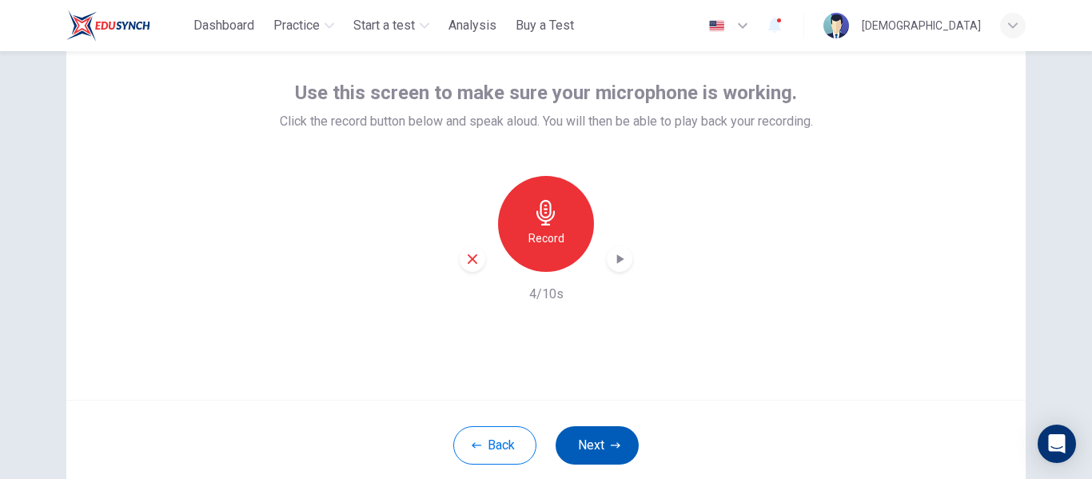
click at [594, 449] on button "Next" at bounding box center [597, 445] width 83 height 38
